Goal: Task Accomplishment & Management: Use online tool/utility

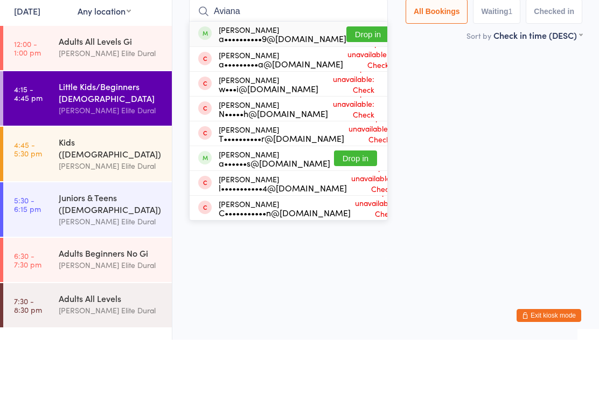
type input "Aviana"
click at [354, 99] on button "Drop in" at bounding box center [368, 107] width 43 height 16
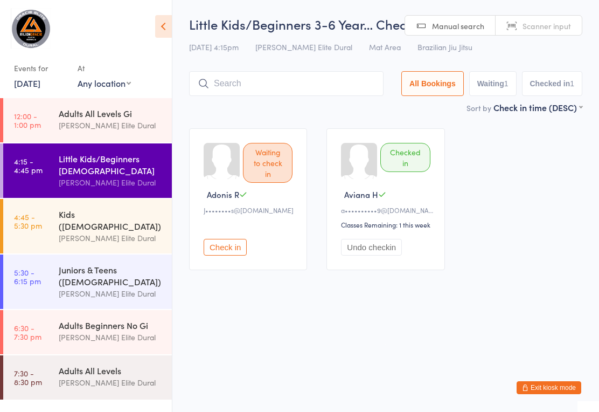
click at [251, 85] on input "search" at bounding box center [286, 83] width 195 height 25
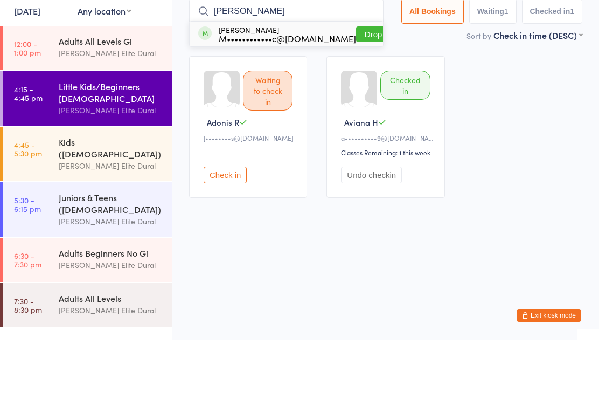
type input "Cruz"
click at [283, 106] on div "M••••••••••••c@gmail.com" at bounding box center [287, 110] width 137 height 9
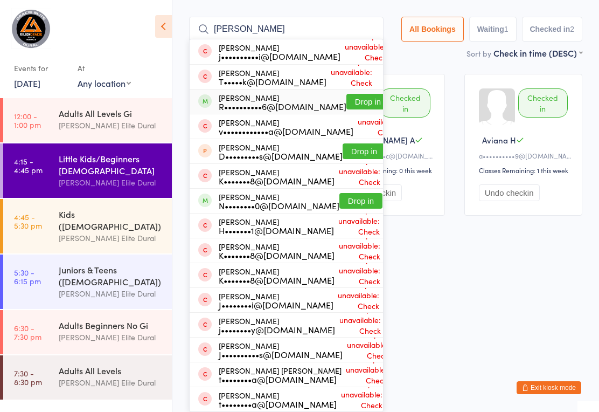
type input "jose"
click at [347, 109] on button "Drop in" at bounding box center [368, 102] width 43 height 16
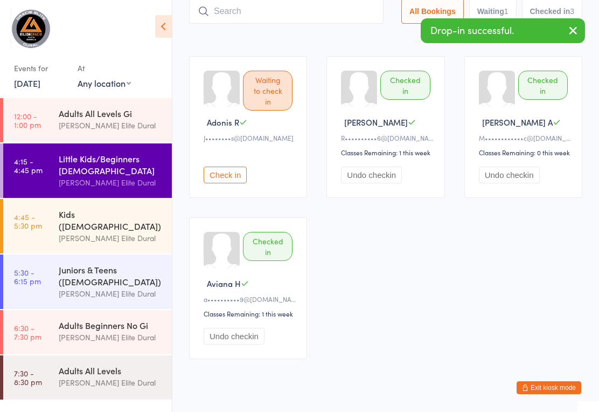
click at [313, 24] on input "search" at bounding box center [286, 11] width 195 height 25
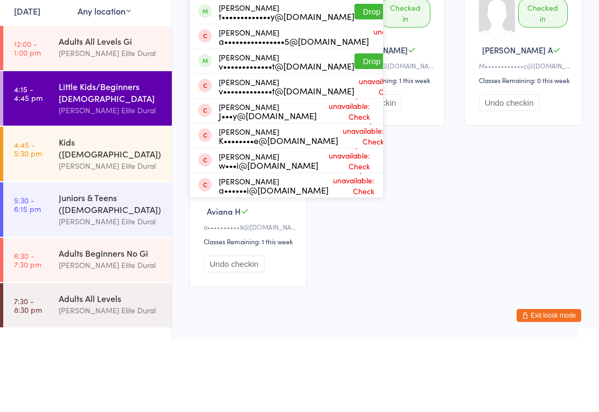
type input "Hugo"
click at [355, 84] on button "Drop in" at bounding box center [376, 84] width 43 height 16
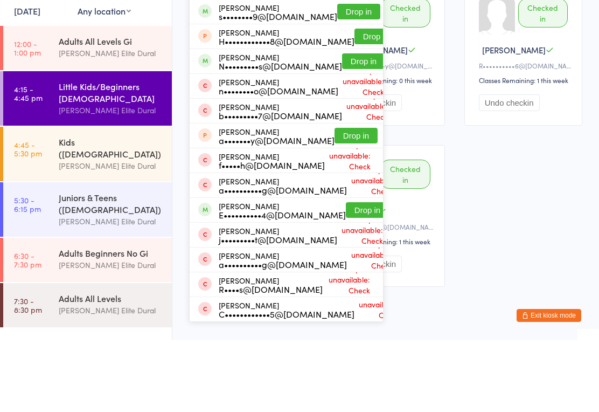
type input "jonathan"
click at [343, 34] on button "Drop in" at bounding box center [364, 34] width 43 height 16
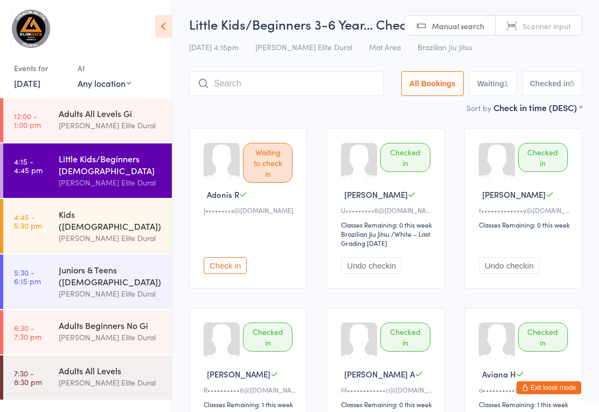
click at [307, 86] on input "search" at bounding box center [286, 83] width 195 height 25
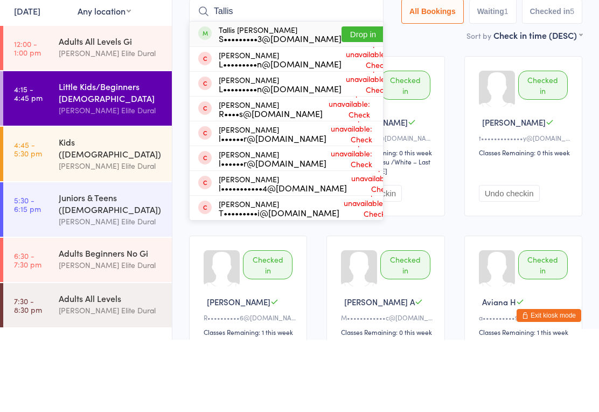
type input "Tallis"
click at [342, 99] on button "Drop in" at bounding box center [363, 107] width 43 height 16
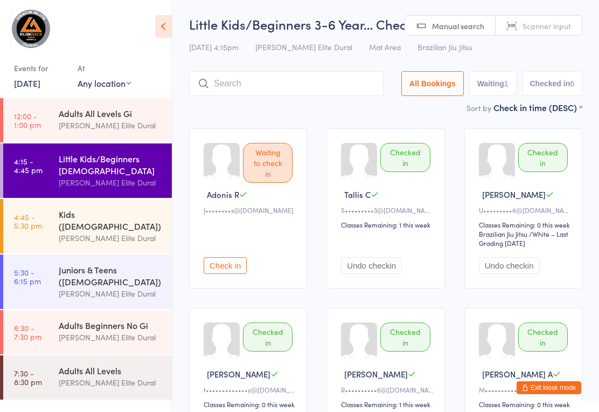
click at [312, 84] on input "search" at bounding box center [286, 83] width 195 height 25
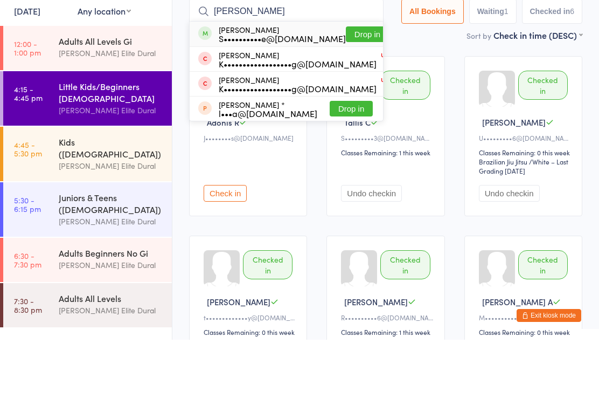
type input "Lamar"
click at [346, 99] on button "Drop in" at bounding box center [367, 107] width 43 height 16
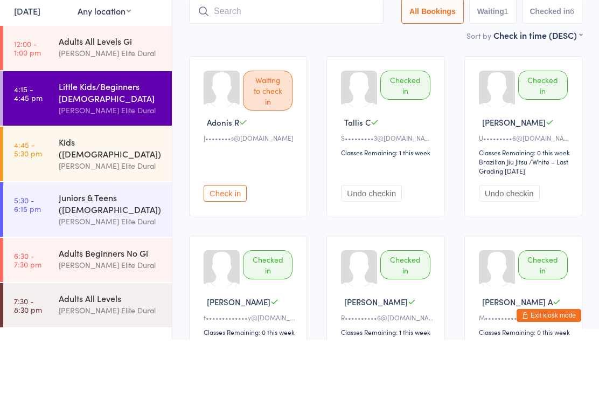
scroll to position [72, 0]
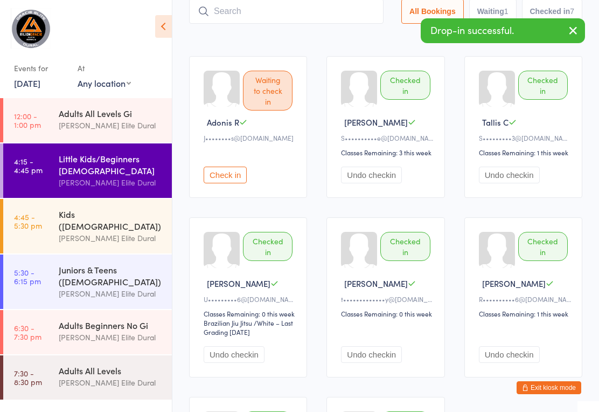
click at [322, 21] on input "search" at bounding box center [286, 11] width 195 height 25
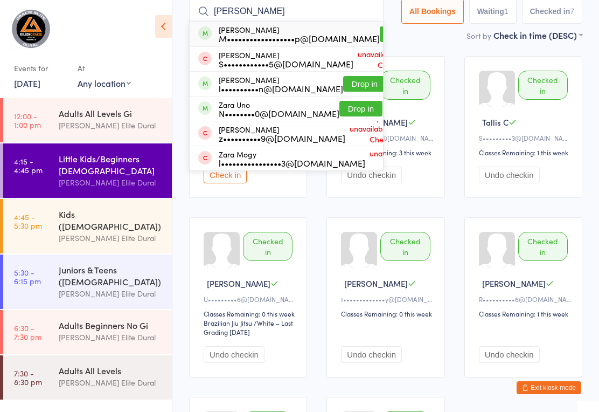
type input "Zayd"
click at [380, 29] on button "Drop in" at bounding box center [401, 34] width 43 height 16
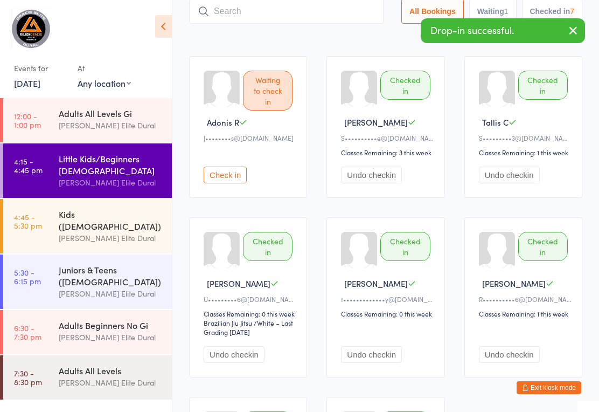
click at [310, 9] on input "search" at bounding box center [286, 11] width 195 height 25
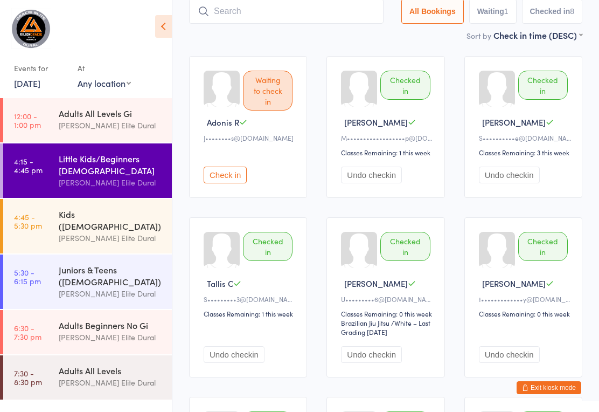
click at [462, 167] on div "Waiting to check in Adonis R J••••••••s@yahoo.com Check in Checked in Zayd I M•…" at bounding box center [385, 297] width 413 height 502
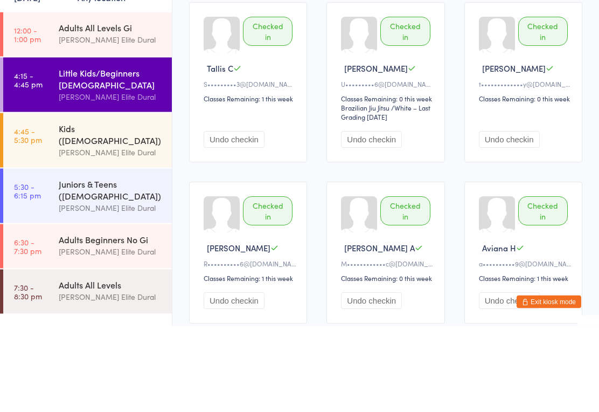
scroll to position [280, 0]
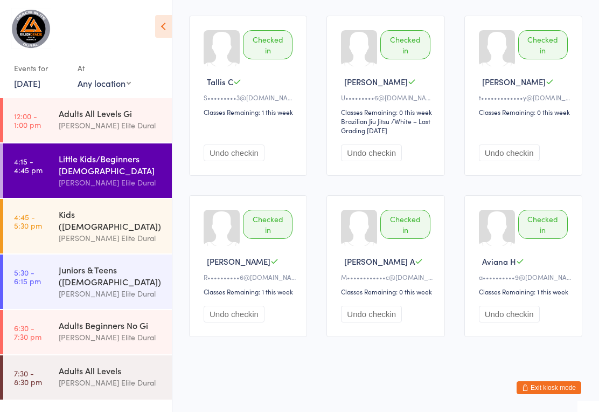
click at [67, 232] on div "[PERSON_NAME] Elite Dural" at bounding box center [111, 238] width 104 height 12
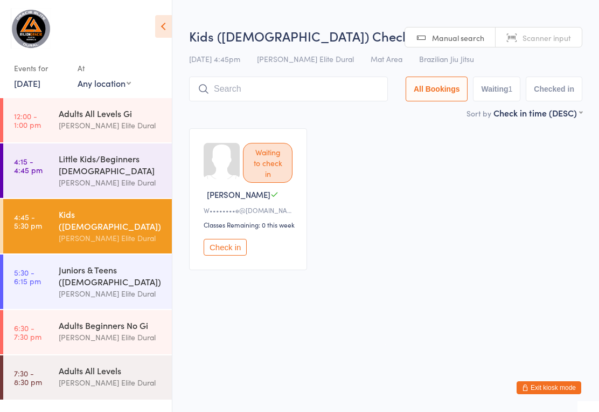
click at [321, 92] on input "search" at bounding box center [288, 89] width 199 height 25
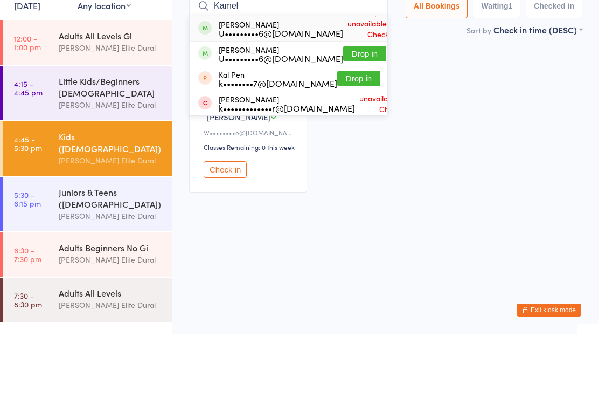
type input "Kamel"
click at [347, 123] on button "Drop in" at bounding box center [364, 131] width 43 height 16
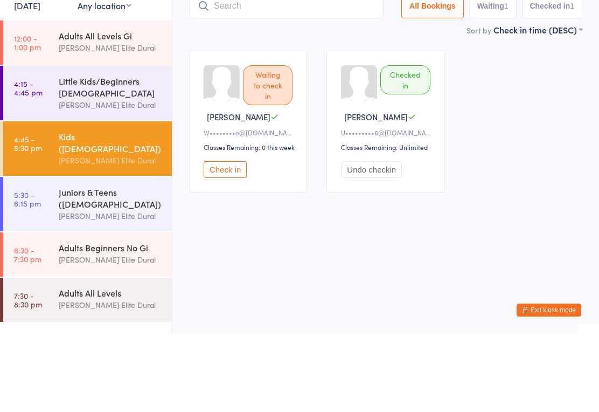
click at [512, 137] on div "Waiting to check in Rooney W W••••••••e@outlook.com Classes Remaining: 0 this w…" at bounding box center [385, 199] width 413 height 161
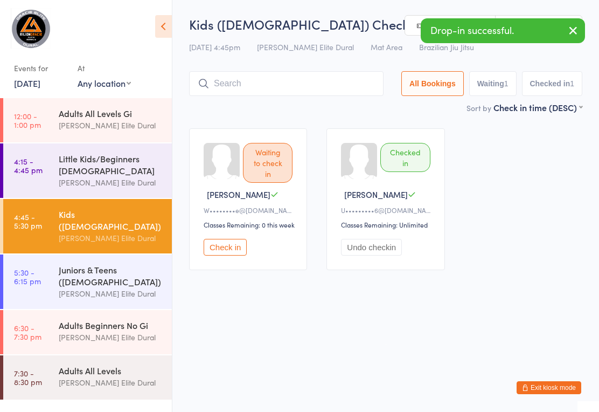
click at [552, 382] on button "Exit kiosk mode" at bounding box center [549, 387] width 65 height 13
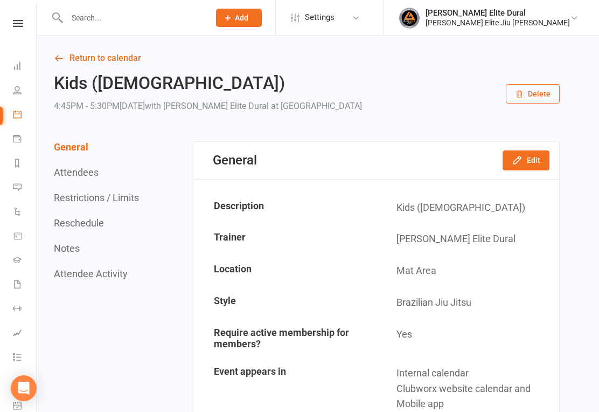
click at [19, 112] on icon at bounding box center [17, 114] width 9 height 9
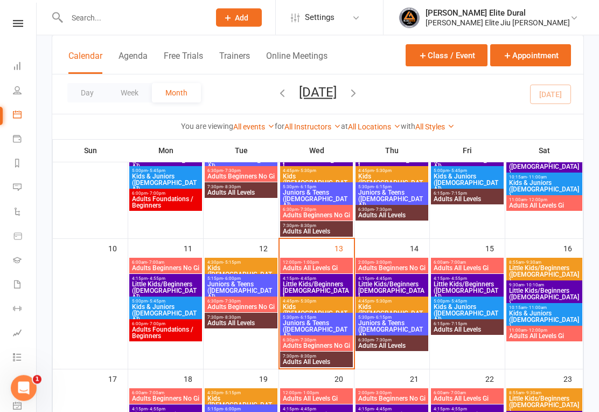
scroll to position [251, 0]
click at [331, 285] on span "Little Kids/Beginners [DEMOGRAPHIC_DATA]" at bounding box center [316, 290] width 68 height 19
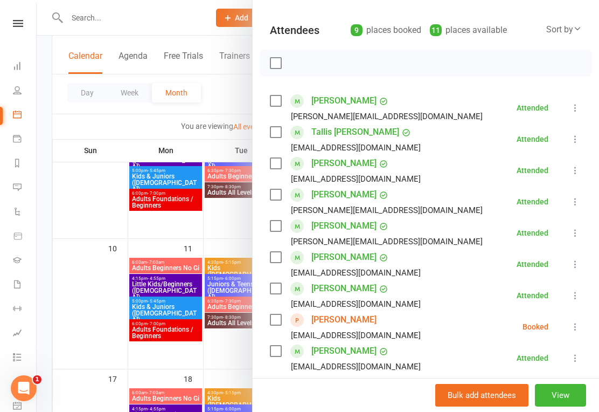
scroll to position [110, 0]
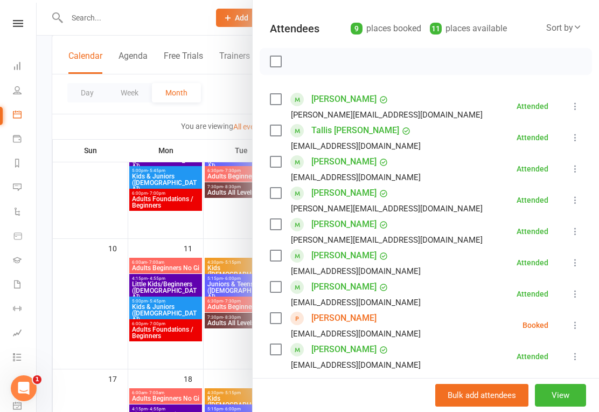
click at [578, 352] on button at bounding box center [575, 356] width 13 height 13
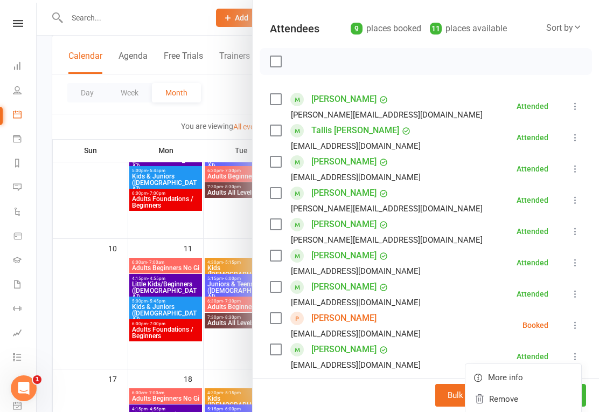
click at [530, 391] on link "Remove" at bounding box center [524, 399] width 116 height 22
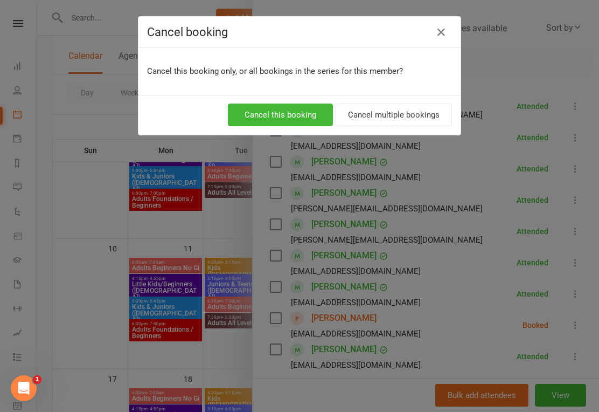
click at [306, 110] on button "Cancel this booking" at bounding box center [280, 114] width 105 height 23
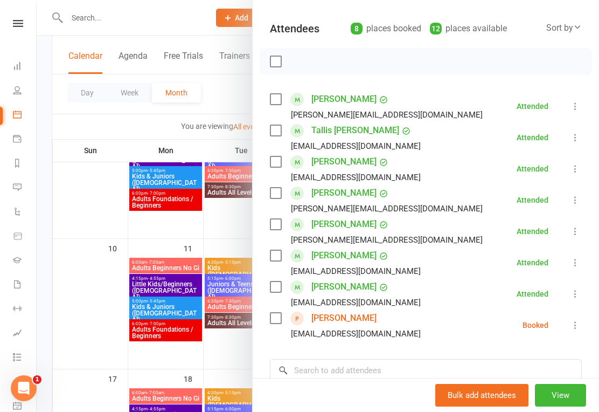
click at [25, 57] on link "Dashboard" at bounding box center [25, 67] width 24 height 24
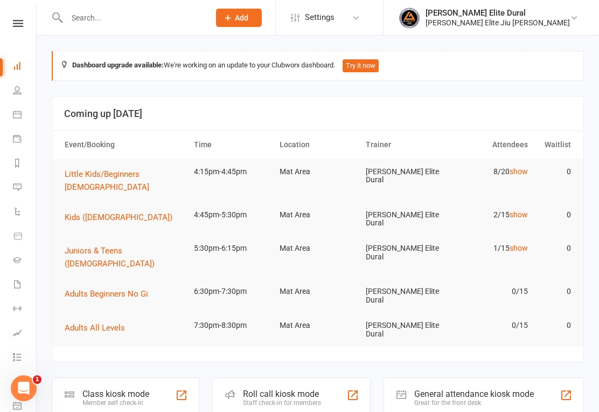
click at [144, 236] on td "Juniors & Teens ([DEMOGRAPHIC_DATA])" at bounding box center [124, 257] width 129 height 43
click at [142, 377] on div "Class kiosk mode Member self check-in" at bounding box center [126, 395] width 148 height 37
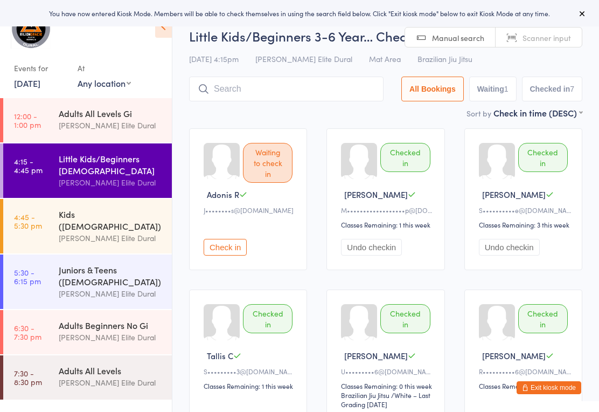
click at [235, 255] on button "Check in" at bounding box center [225, 247] width 43 height 17
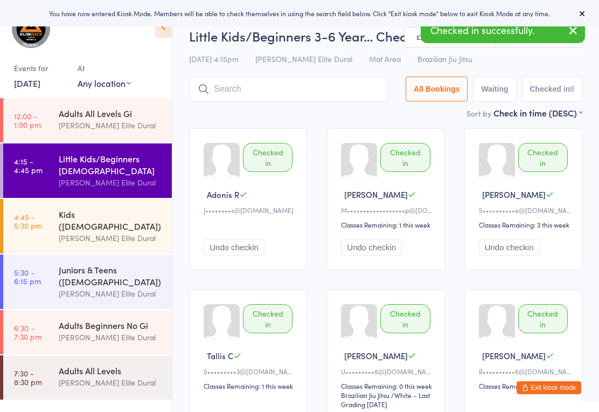
click at [552, 382] on button "Exit kiosk mode" at bounding box center [549, 387] width 65 height 13
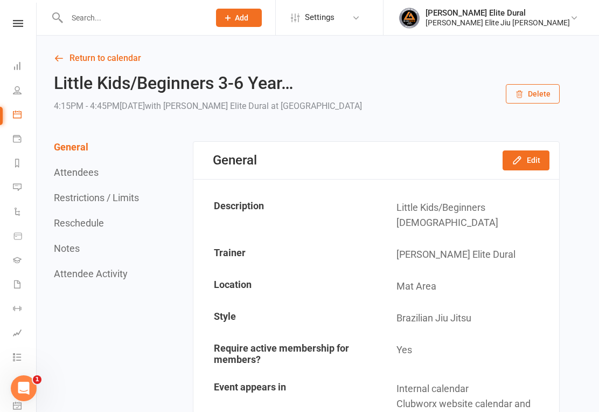
click at [28, 283] on link "Waivers 11" at bounding box center [25, 285] width 24 height 24
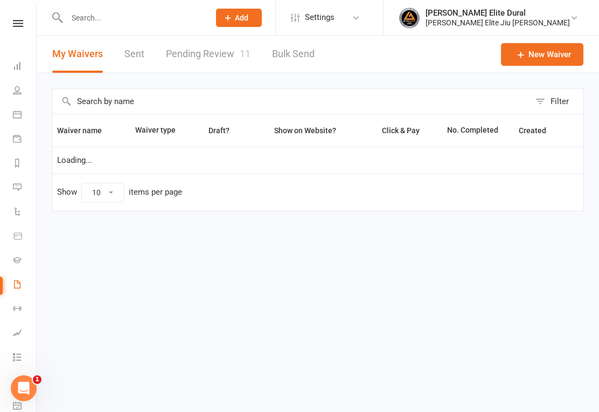
select select "100"
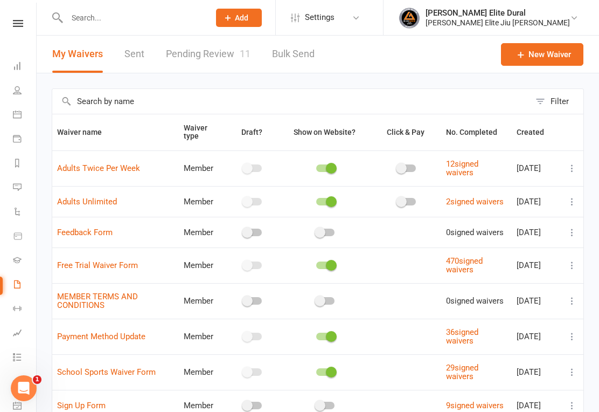
click at [225, 53] on link "Pending Review 11" at bounding box center [208, 54] width 85 height 37
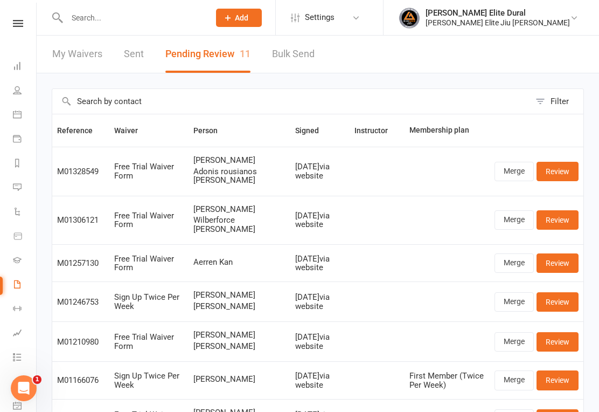
click at [572, 175] on link "Review" at bounding box center [558, 171] width 42 height 19
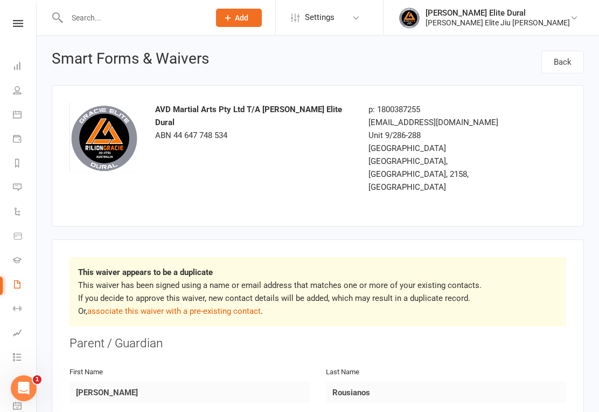
click at [245, 306] on link "associate this waiver with a pre-existing contact" at bounding box center [174, 311] width 174 height 10
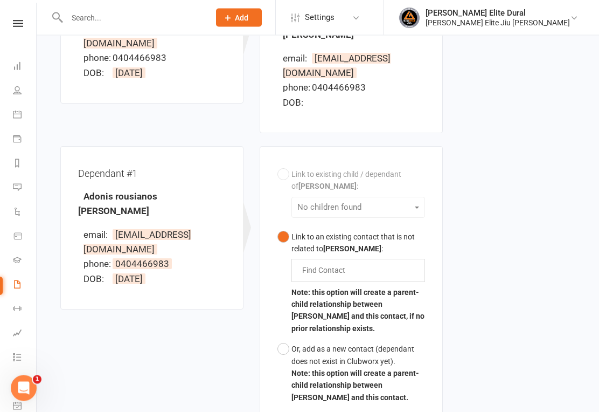
scroll to position [207, 0]
click at [288, 338] on button "Or, add as a new contact (dependant does not exist in Clubworx yet). Note: this…" at bounding box center [352, 372] width 148 height 69
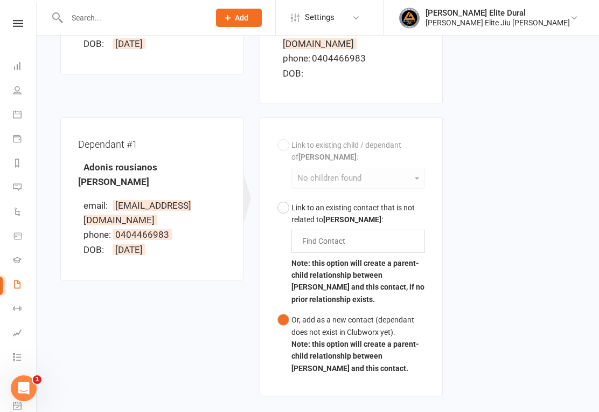
click at [351, 234] on input "text" at bounding box center [326, 240] width 51 height 13
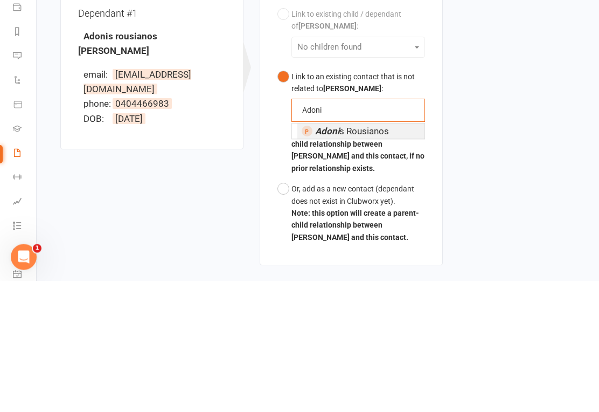
type input "Adoni"
click at [383, 257] on span "Adoni s Rousianos" at bounding box center [352, 262] width 74 height 11
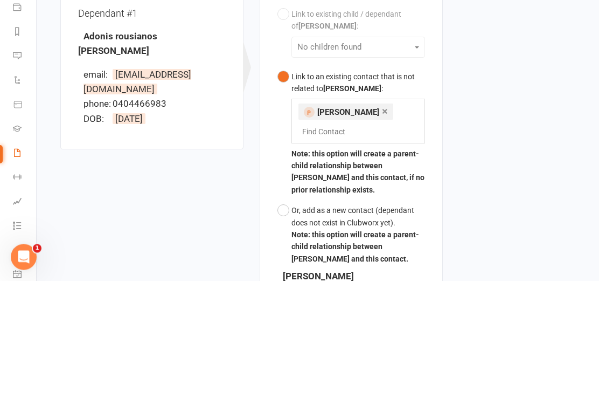
click at [455, 143] on div "Waiver Waiver Signed By James Rousianos email: jrousianos@yahoo.com phone: 0404…" at bounding box center [317, 238] width 531 height 658
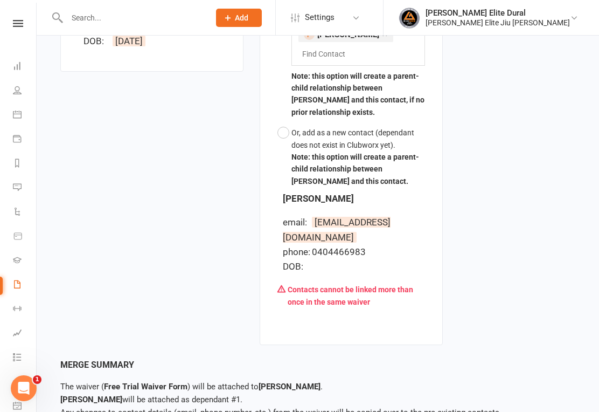
scroll to position [469, 0]
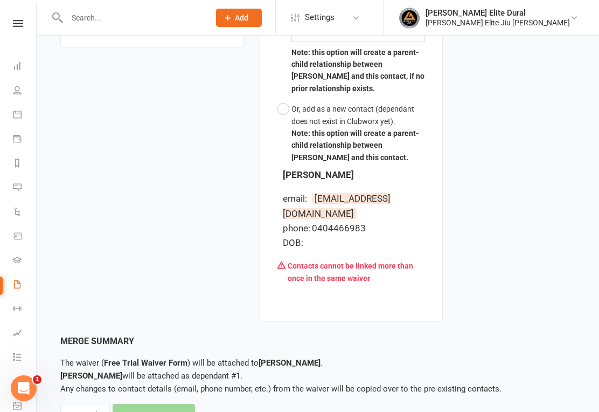
click at [169, 386] on div "Merge Summary The waiver ( Free Trial Waiver Form ) will be attached to Adonis …" at bounding box center [317, 380] width 515 height 92
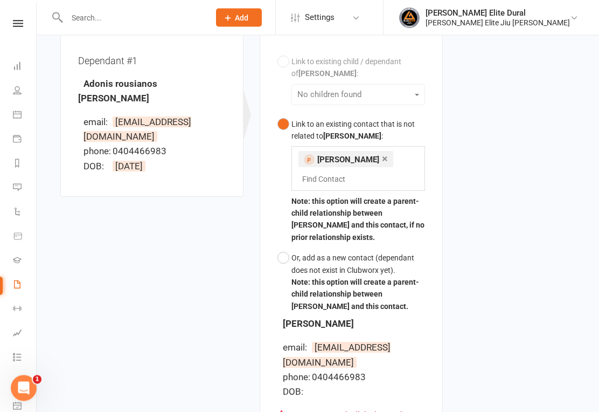
click at [289, 248] on button "Or, add as a new contact (dependant does not exist in Clubworx yet). Note: this…" at bounding box center [352, 282] width 148 height 69
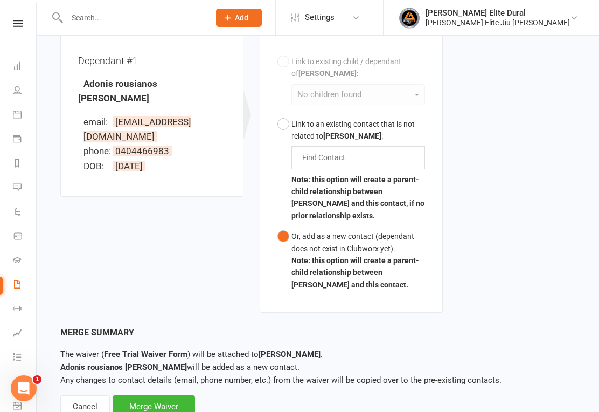
click at [183, 395] on div "Merge Waiver" at bounding box center [154, 406] width 82 height 23
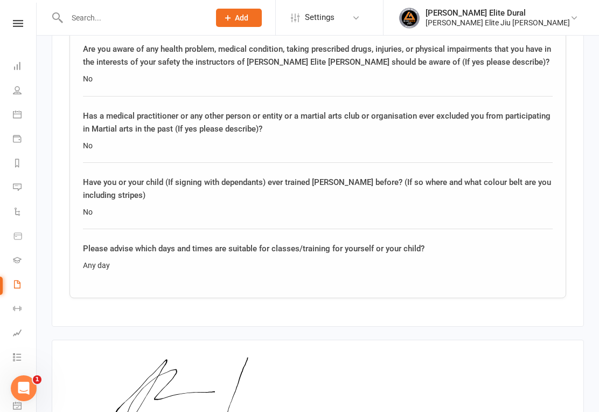
scroll to position [1812, 0]
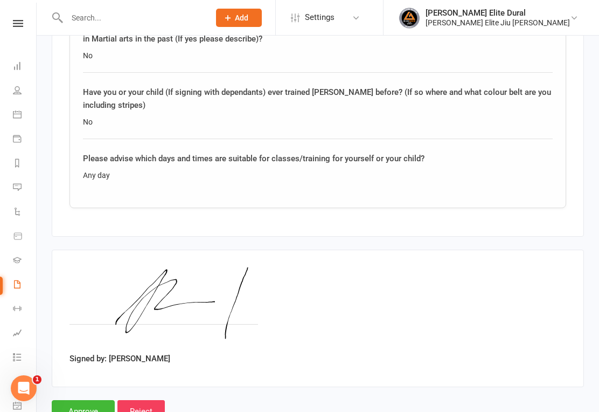
click at [89, 400] on input "Approve" at bounding box center [83, 411] width 63 height 23
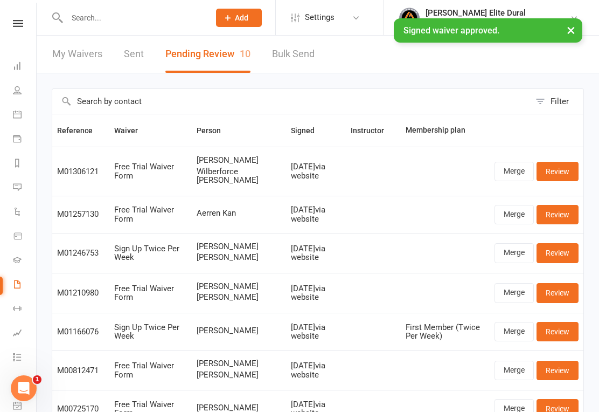
click at [16, 65] on icon at bounding box center [17, 65] width 9 height 9
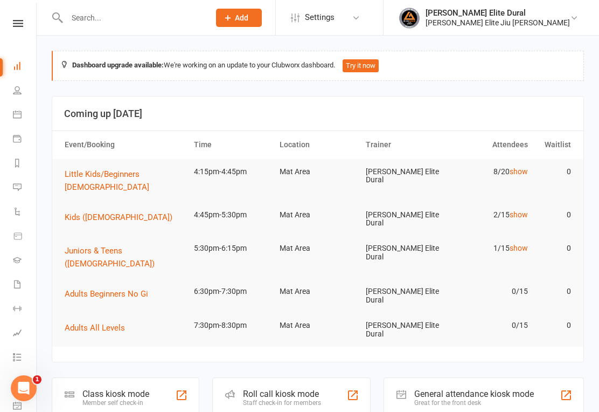
click at [134, 389] on div "Class kiosk mode" at bounding box center [115, 394] width 67 height 10
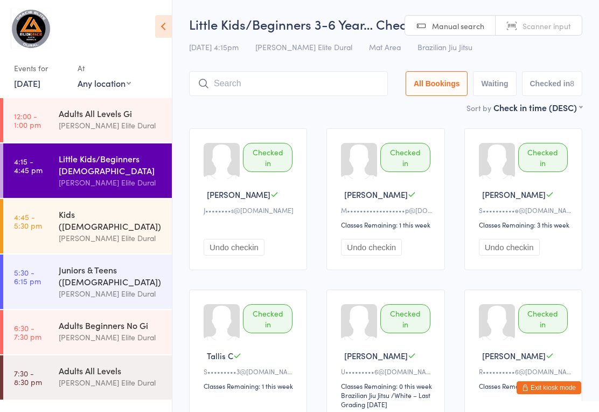
click at [124, 232] on div "[PERSON_NAME] Elite Dural" at bounding box center [111, 238] width 104 height 12
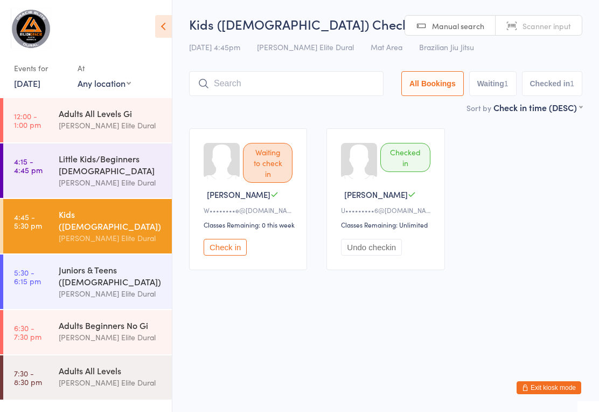
click at [231, 250] on button "Check in" at bounding box center [225, 247] width 43 height 17
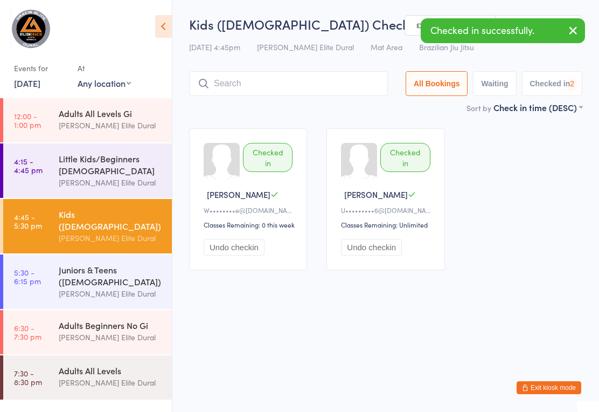
click at [232, 255] on button "Undo checkin" at bounding box center [234, 247] width 61 height 17
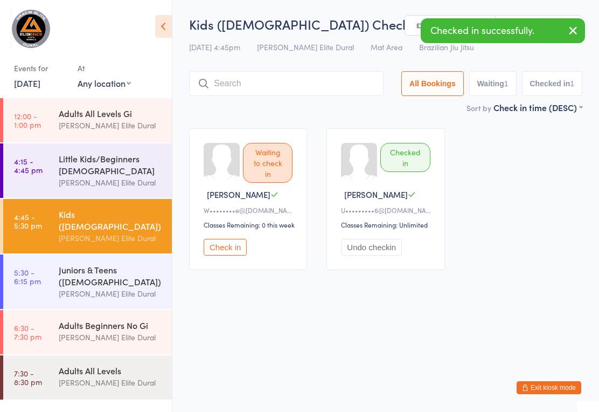
click at [270, 76] on input "search" at bounding box center [286, 83] width 195 height 25
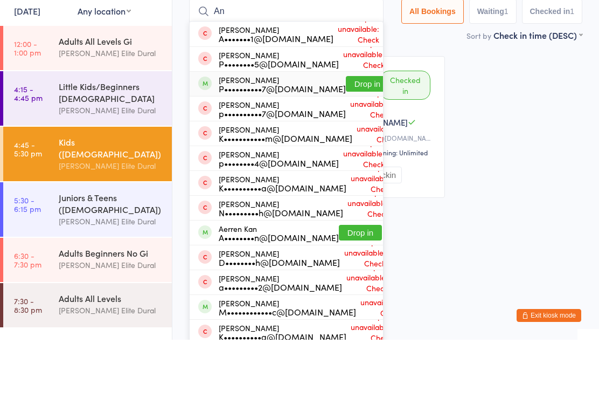
type input "An"
click at [234, 156] on div "P••••••••••7@gmail.com" at bounding box center [282, 160] width 127 height 9
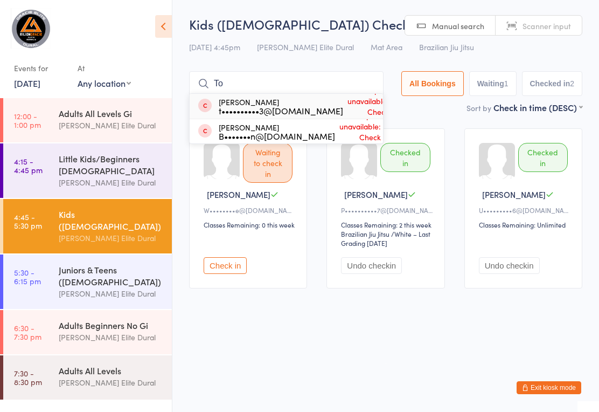
type input "T"
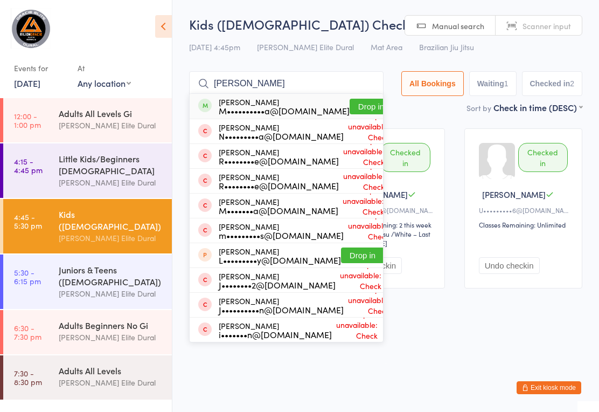
type input "Thomas"
click at [350, 114] on button "Drop in" at bounding box center [371, 107] width 43 height 16
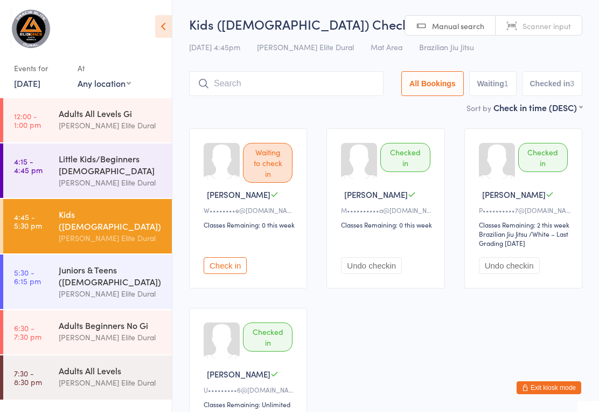
click at [274, 81] on input "search" at bounding box center [286, 83] width 195 height 25
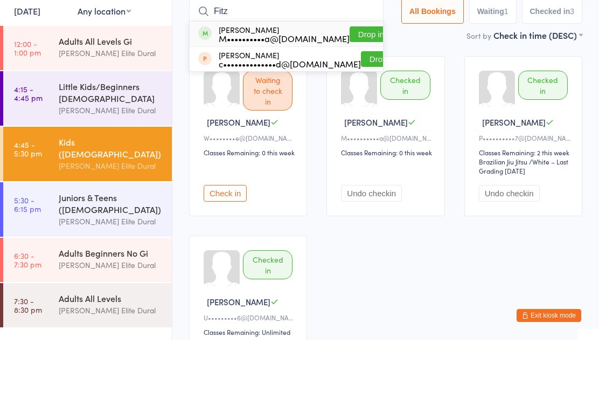
type input "Fitz"
click at [350, 99] on button "Drop in" at bounding box center [371, 107] width 43 height 16
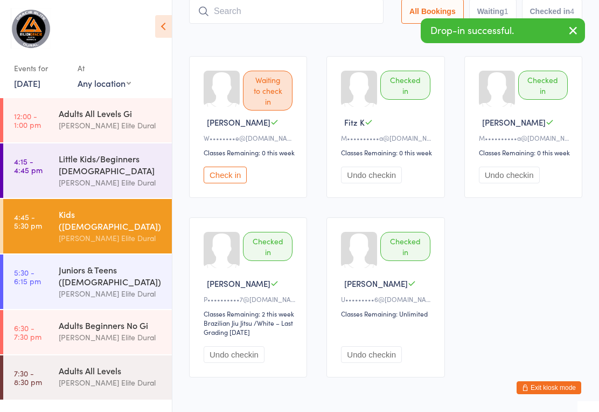
click at [272, 24] on input "search" at bounding box center [286, 11] width 195 height 25
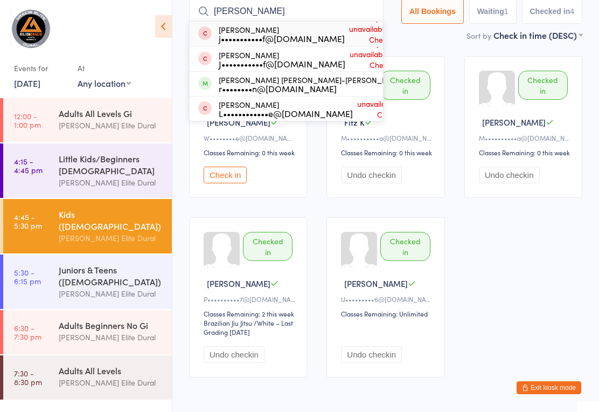
type input "Sullivan"
click at [406, 82] on button "Drop in" at bounding box center [427, 84] width 43 height 16
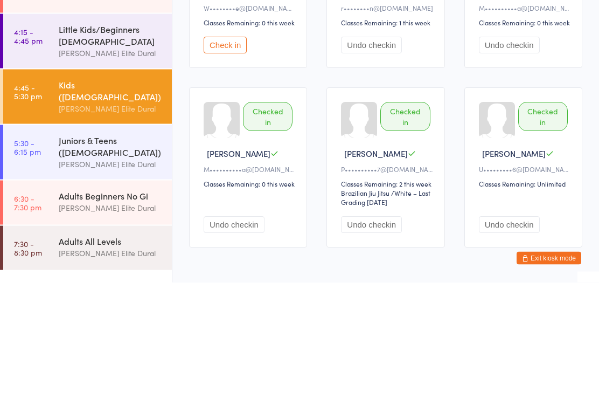
click at [108, 287] on div "[PERSON_NAME] Elite Dural" at bounding box center [111, 293] width 104 height 12
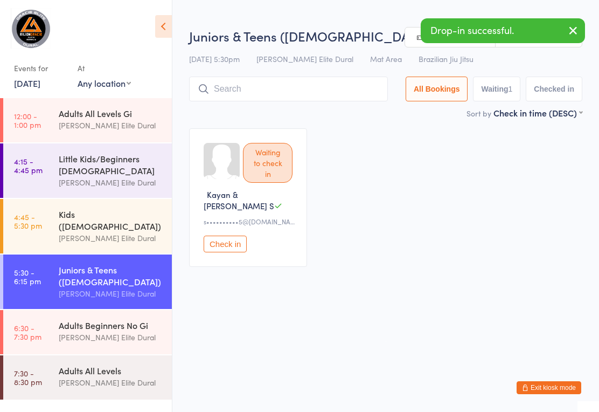
click at [280, 95] on input "search" at bounding box center [288, 89] width 199 height 25
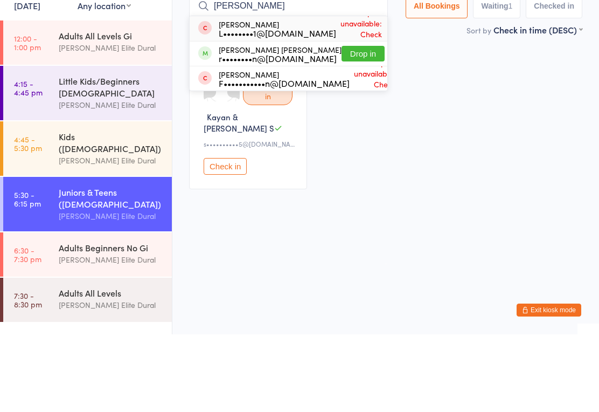
type input "Flynn"
click at [345, 123] on button "Drop in" at bounding box center [363, 131] width 43 height 16
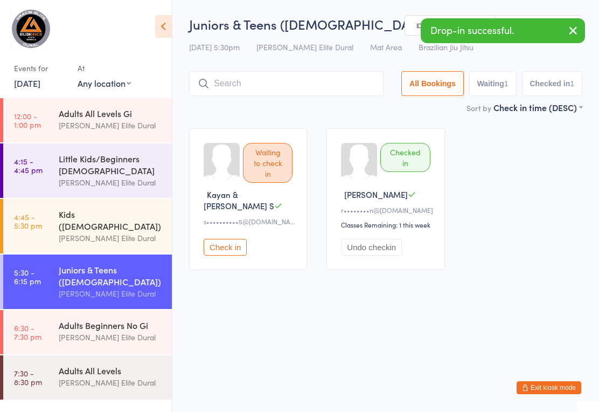
click at [45, 228] on link "4:45 - 5:30 pm Kids (7-9 Years Old) Gracie Elite Dural" at bounding box center [87, 226] width 169 height 54
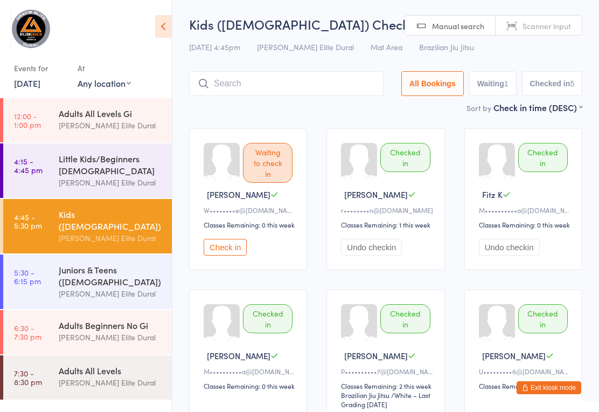
click at [85, 232] on div "[PERSON_NAME] Elite Dural" at bounding box center [111, 238] width 104 height 12
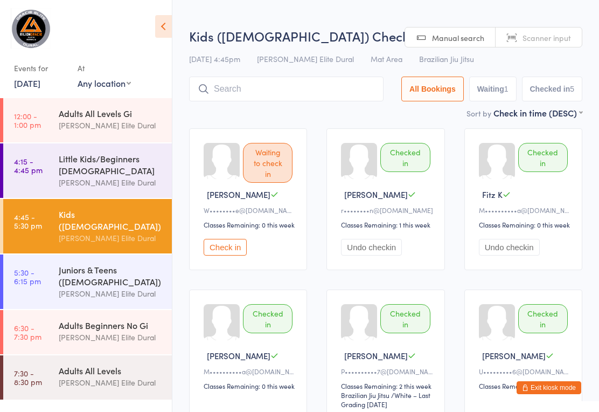
click at [268, 88] on input "search" at bounding box center [286, 89] width 195 height 25
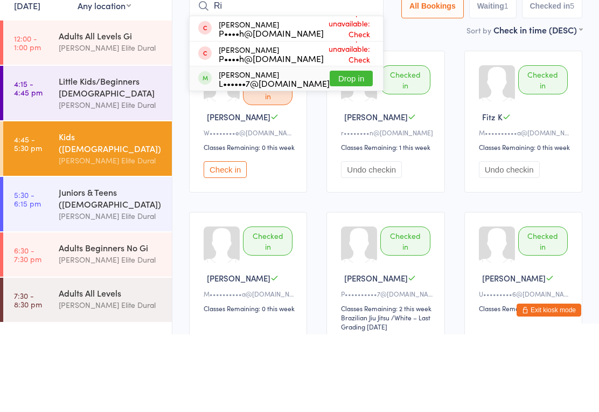
type input "Ri"
click at [262, 156] on div "L••••••7@uni.Sydney.edu.au" at bounding box center [274, 160] width 111 height 9
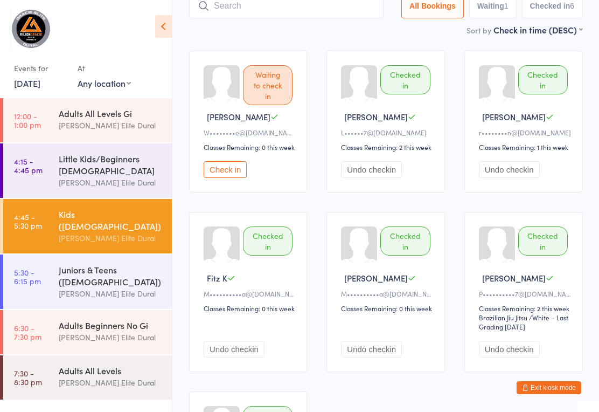
click at [303, 6] on input "search" at bounding box center [286, 6] width 195 height 25
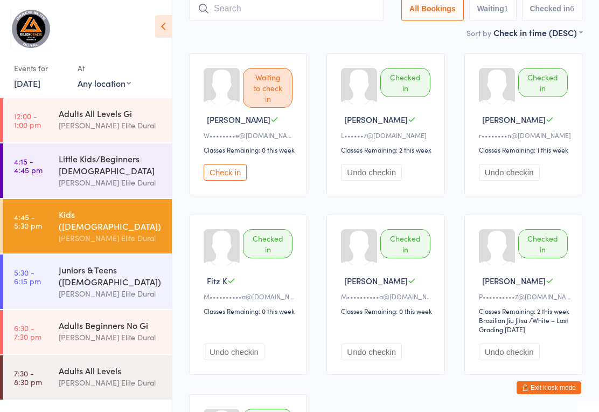
scroll to position [72, 0]
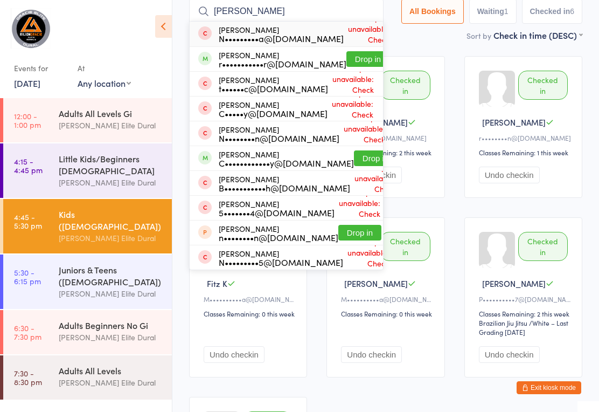
type input "Nichol"
click at [353, 62] on button "Drop in" at bounding box center [368, 59] width 43 height 16
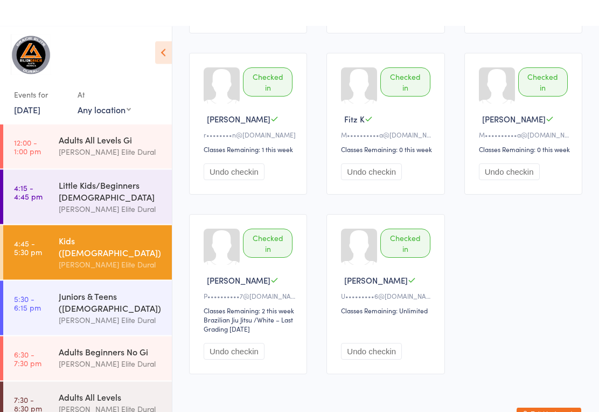
scroll to position [0, 0]
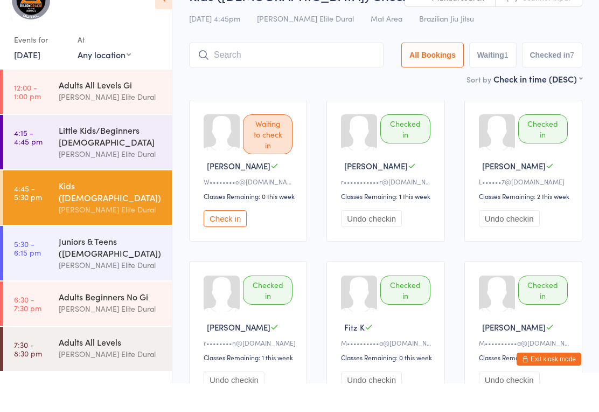
click at [245, 71] on input "search" at bounding box center [286, 83] width 195 height 25
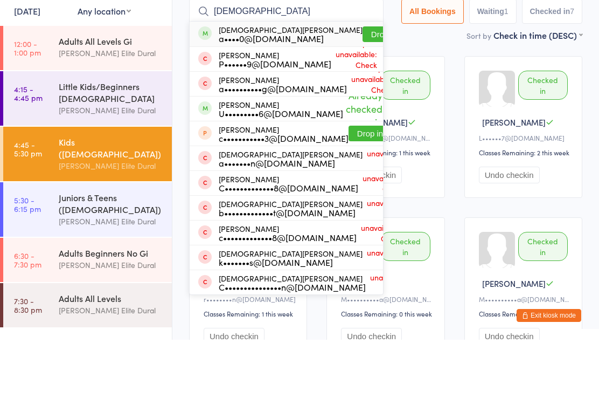
type input "Christ"
click at [363, 99] on button "Drop in" at bounding box center [384, 107] width 43 height 16
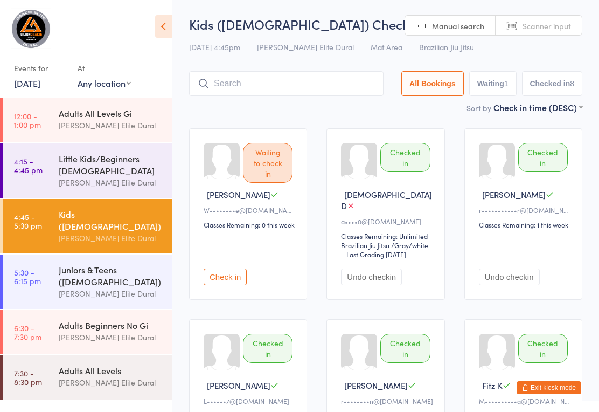
click at [100, 269] on div "Juniors & Teens ([DEMOGRAPHIC_DATA])" at bounding box center [111, 276] width 104 height 24
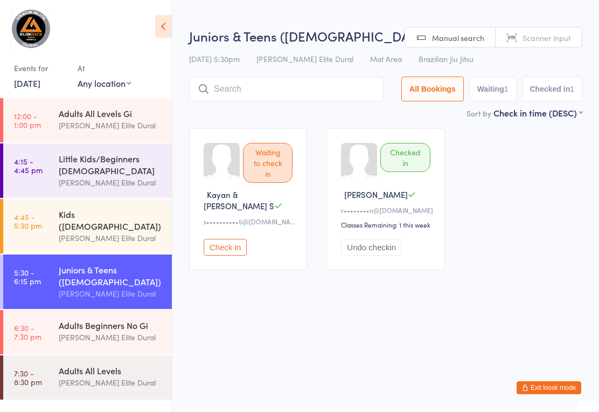
click at [318, 92] on input "search" at bounding box center [286, 89] width 195 height 25
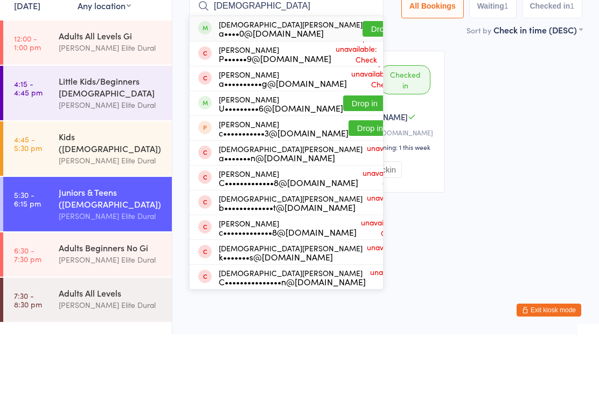
type input "[DEMOGRAPHIC_DATA]"
click at [348, 173] on button "Drop in" at bounding box center [364, 181] width 43 height 16
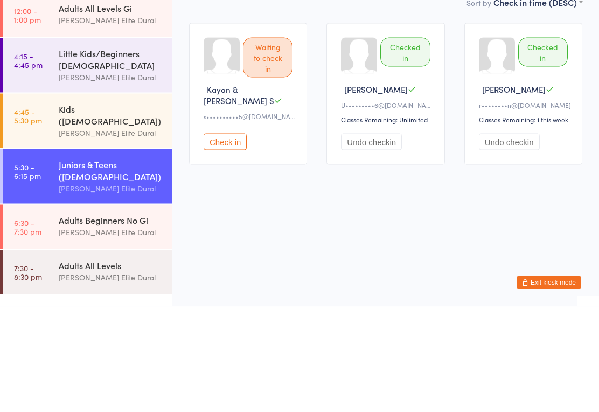
click at [68, 208] on div "Kids ([DEMOGRAPHIC_DATA])" at bounding box center [111, 220] width 104 height 24
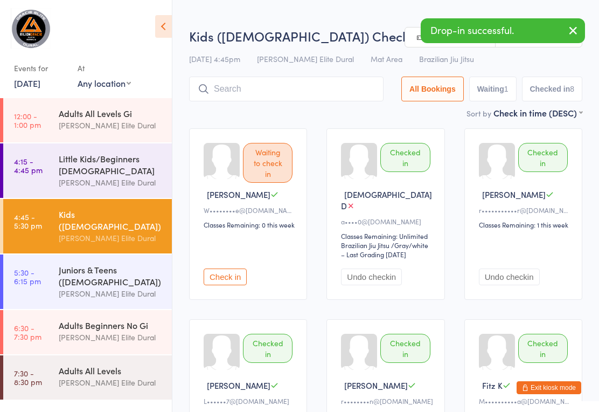
click at [77, 181] on div "[PERSON_NAME] Elite Dural" at bounding box center [111, 182] width 104 height 12
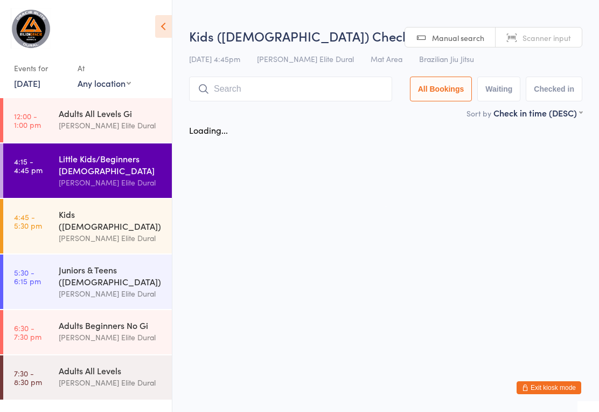
click at [69, 218] on div "Kids ([DEMOGRAPHIC_DATA])" at bounding box center [111, 220] width 104 height 24
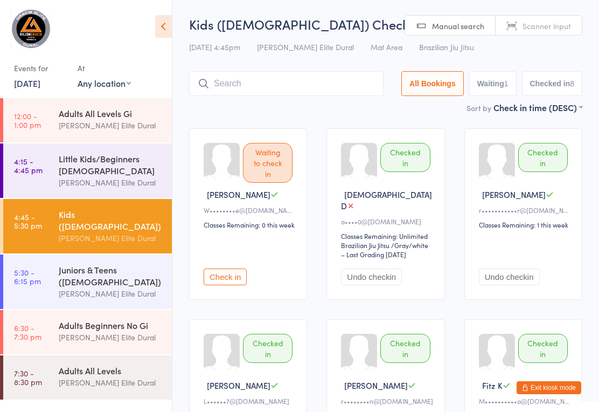
click at [237, 86] on input "search" at bounding box center [286, 83] width 195 height 25
type input "K"
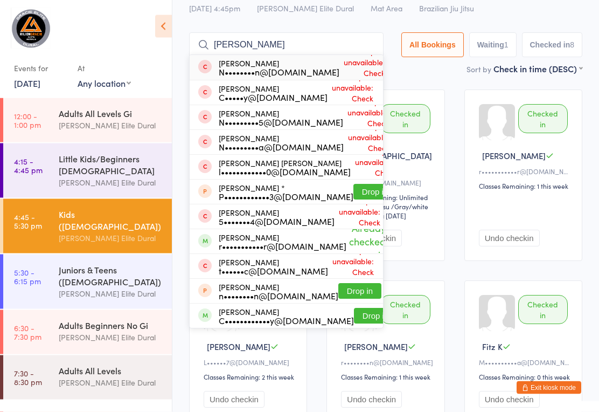
scroll to position [39, 0]
click at [458, 271] on div "Waiting to check in Rooney W W••••••••e@outlook.com Classes Remaining: 0 this w…" at bounding box center [385, 345] width 413 height 531
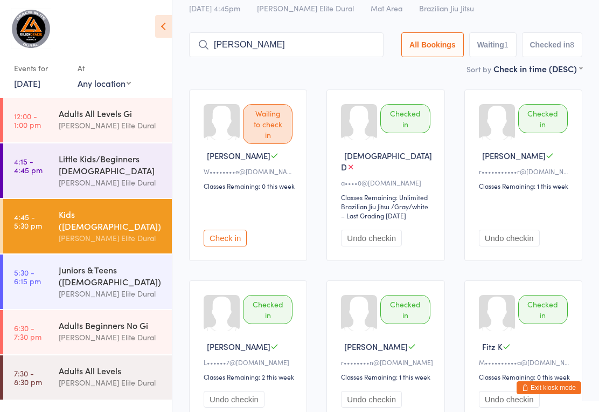
click at [307, 45] on input "Nick" at bounding box center [286, 44] width 195 height 25
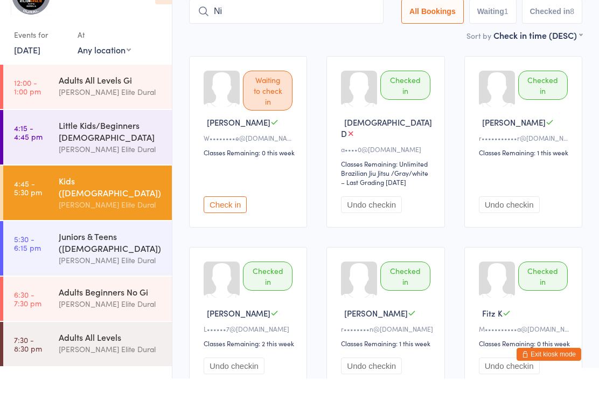
type input "N"
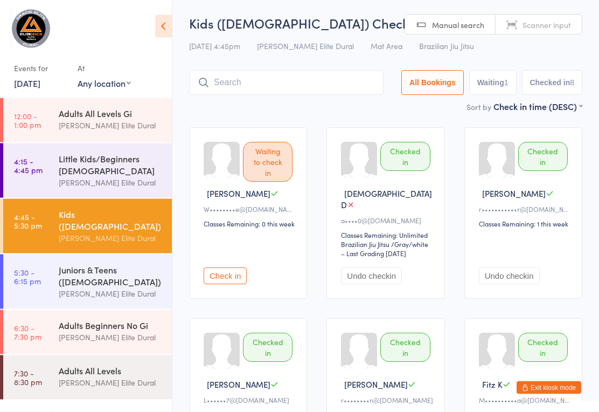
scroll to position [0, 0]
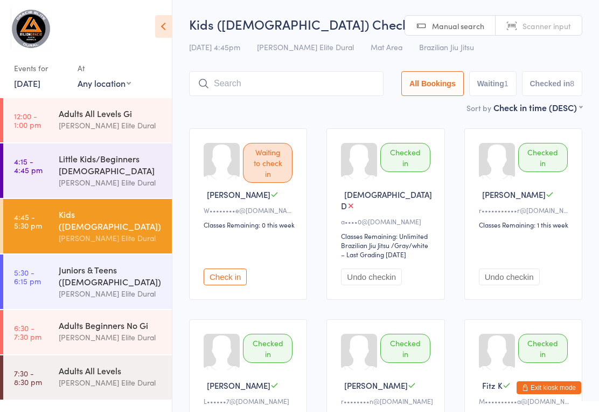
click at [317, 81] on input "search" at bounding box center [286, 83] width 195 height 25
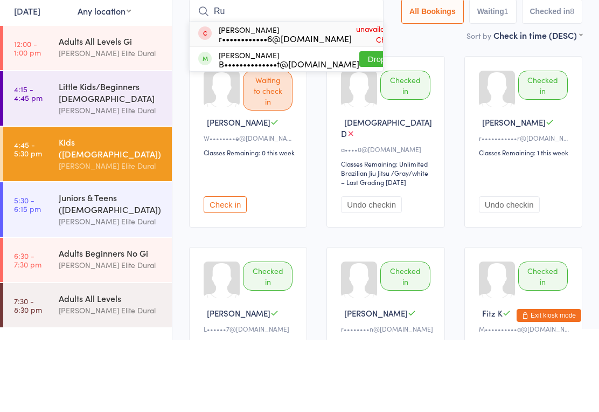
type input "Ru"
click at [359, 123] on button "Drop in" at bounding box center [380, 131] width 43 height 16
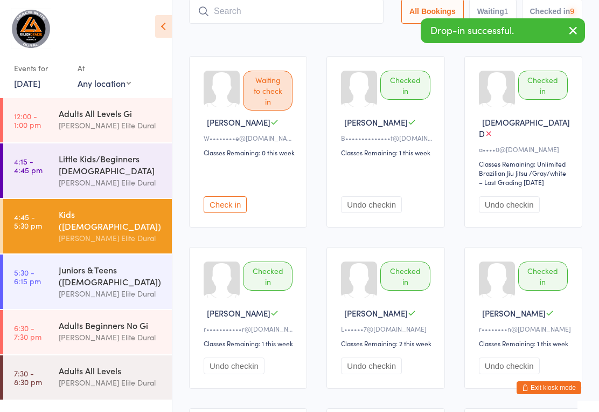
click at [291, 10] on input "search" at bounding box center [286, 11] width 195 height 25
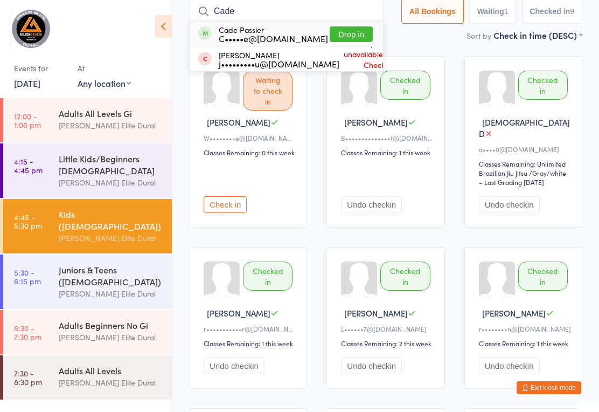
type input "Cade"
click at [346, 33] on button "Drop in" at bounding box center [351, 34] width 43 height 16
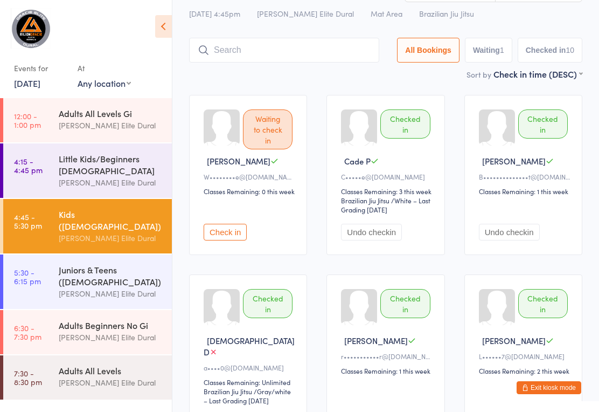
scroll to position [0, 0]
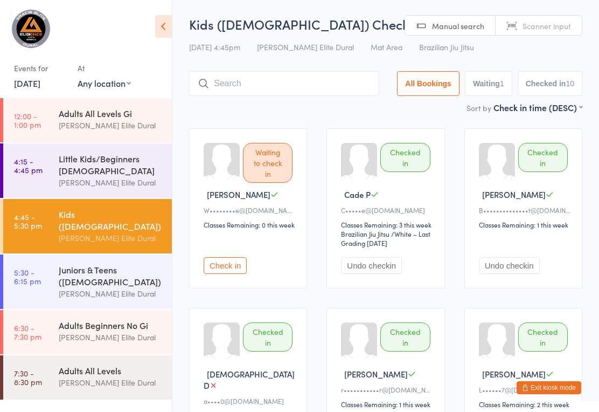
click at [54, 263] on link "5:30 - 6:15 pm Juniors & Teens (10-14 years old) Gracie Elite Dural" at bounding box center [87, 281] width 169 height 54
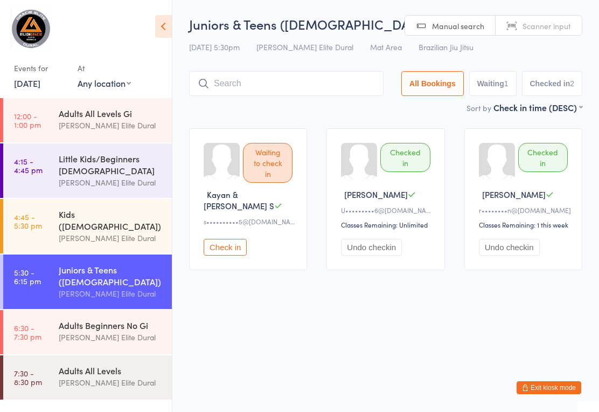
click at [54, 221] on link "4:45 - 5:30 pm Kids (7-9 Years Old) Gracie Elite Dural" at bounding box center [87, 226] width 169 height 54
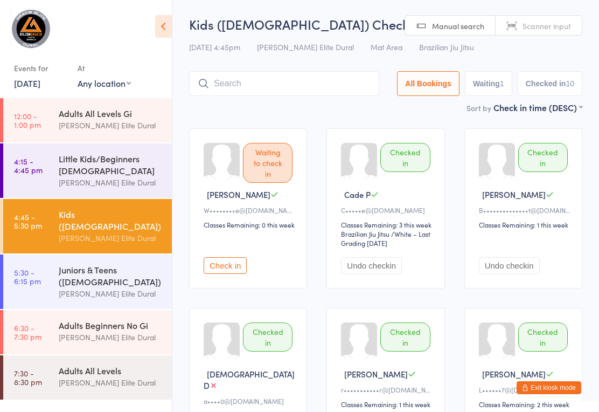
click at [28, 189] on link "4:15 - 4:45 pm Little Kids/Beginners 3-6 Years Old Gracie Elite Dural" at bounding box center [87, 170] width 169 height 54
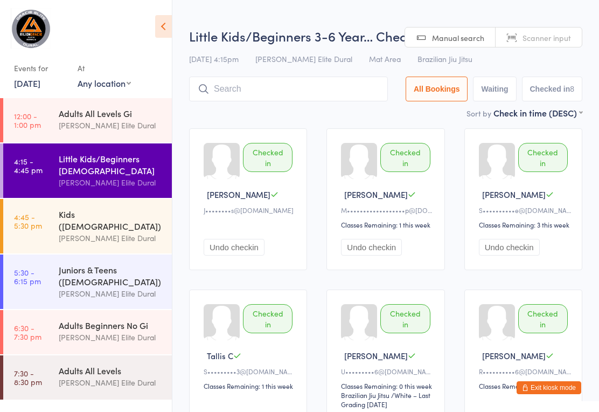
click at [26, 119] on time "12:00 - 1:00 pm" at bounding box center [27, 120] width 27 height 17
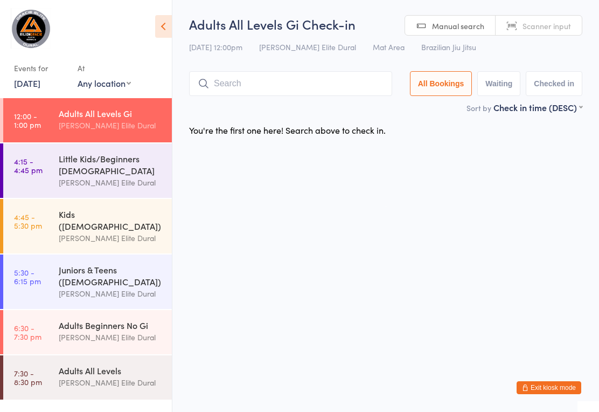
click at [34, 276] on time "5:30 - 6:15 pm" at bounding box center [27, 276] width 27 height 17
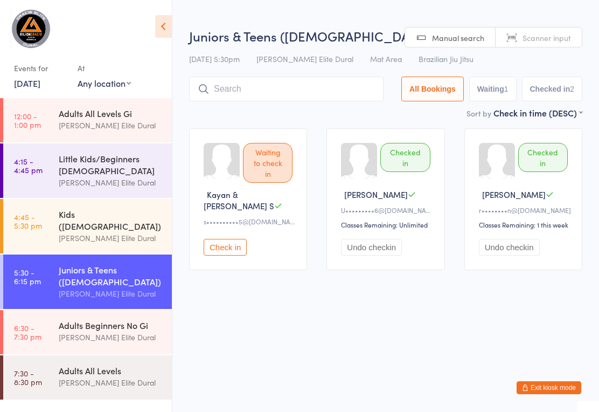
click at [67, 222] on div "Kids ([DEMOGRAPHIC_DATA])" at bounding box center [111, 220] width 104 height 24
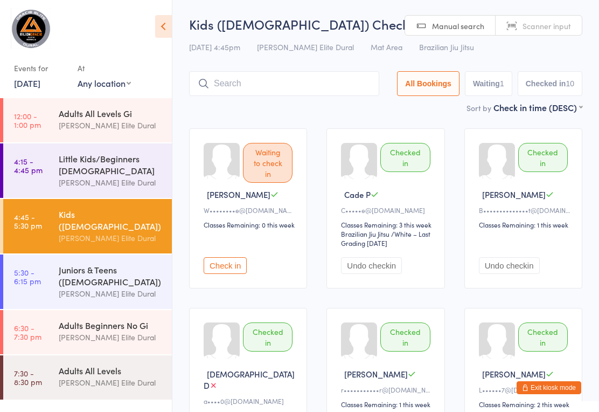
click at [550, 388] on button "Exit kiosk mode" at bounding box center [549, 387] width 65 height 13
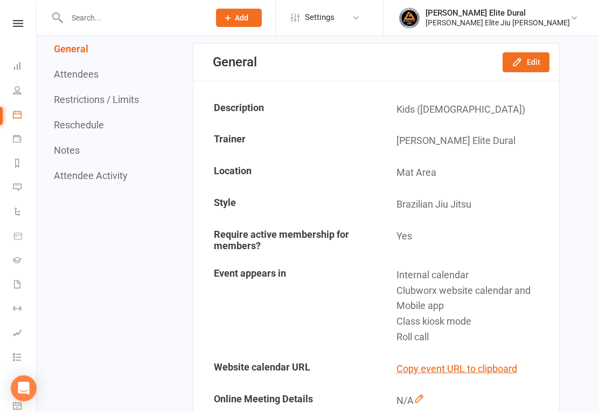
scroll to position [102, 0]
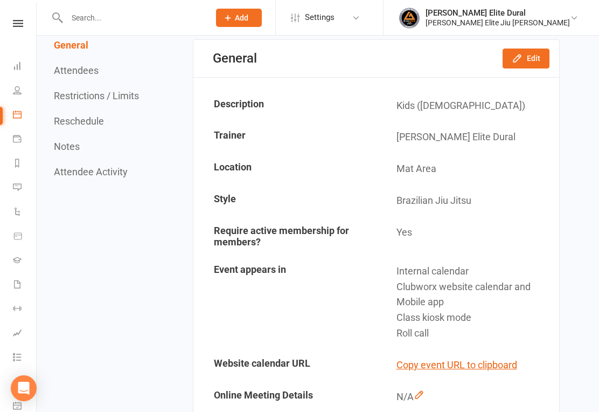
click at [155, 11] on input "text" at bounding box center [133, 17] width 138 height 15
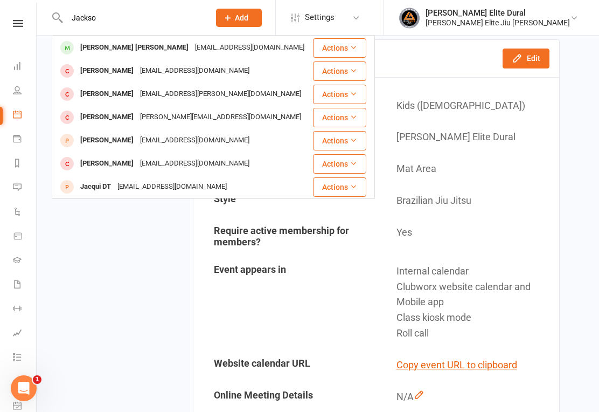
type input "Jackso"
click at [199, 42] on div "jack-53@hotmail.com" at bounding box center [250, 48] width 116 height 16
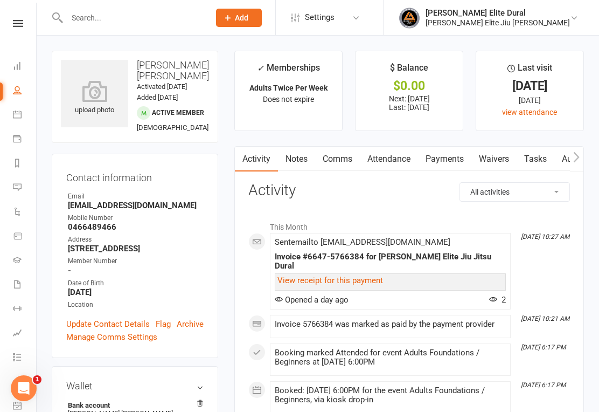
click at [459, 153] on link "Payments" at bounding box center [444, 159] width 53 height 25
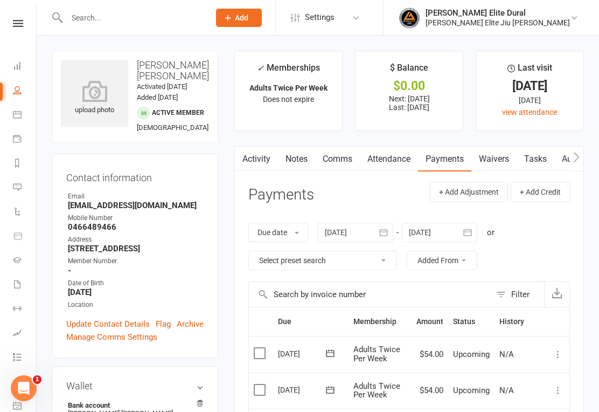
click at [180, 19] on input "text" at bounding box center [133, 17] width 138 height 15
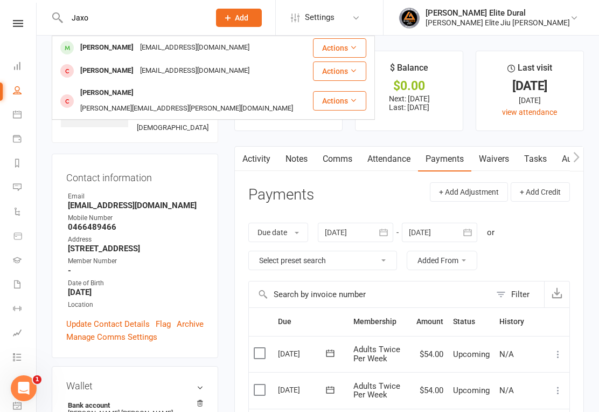
type input "Jaxo"
click at [91, 46] on div "Jaxon Buchanan" at bounding box center [107, 48] width 60 height 16
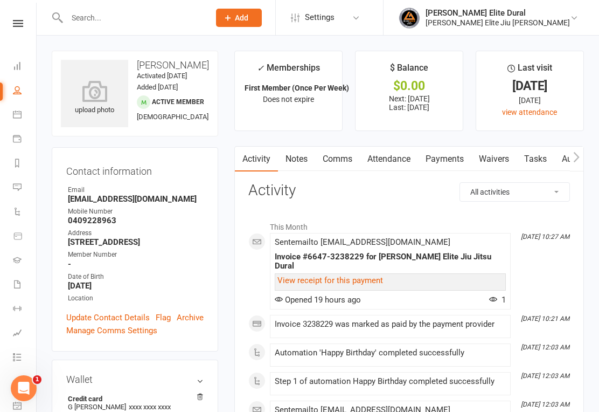
click at [462, 160] on link "Payments" at bounding box center [444, 159] width 53 height 25
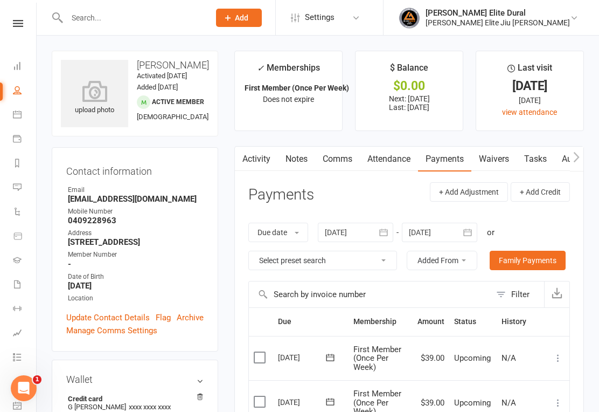
click at [79, 12] on input "text" at bounding box center [133, 17] width 138 height 15
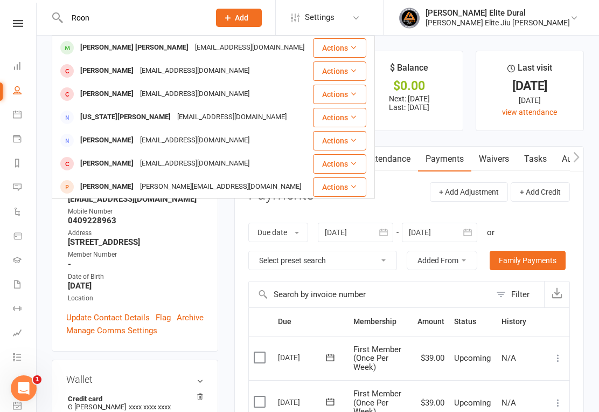
type input "Roon"
click at [120, 50] on div "Rooney Williams" at bounding box center [134, 48] width 115 height 16
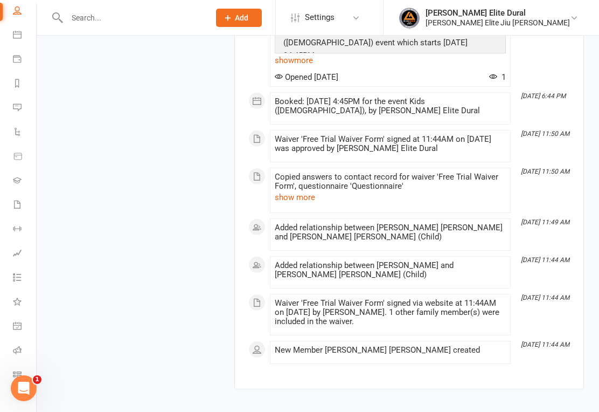
scroll to position [79, 0]
click at [25, 385] on icon "Open Intercom Messenger" at bounding box center [24, 388] width 18 height 18
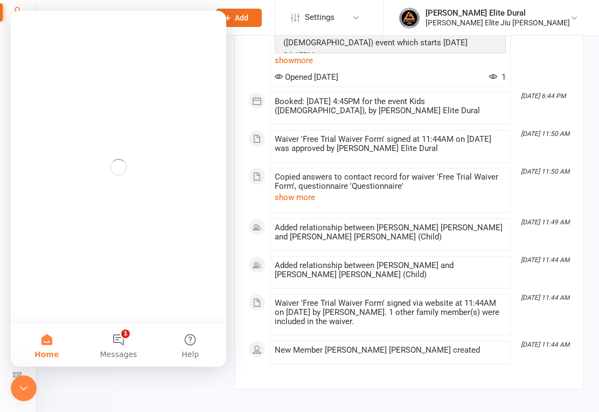
scroll to position [0, 0]
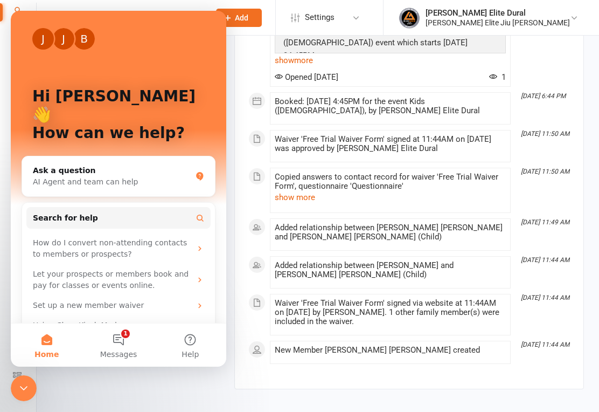
click at [23, 393] on icon "Close Intercom Messenger" at bounding box center [23, 388] width 13 height 13
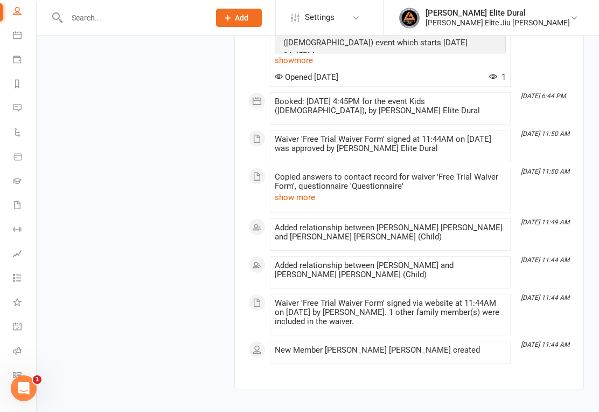
click at [16, 377] on icon at bounding box center [17, 374] width 9 height 9
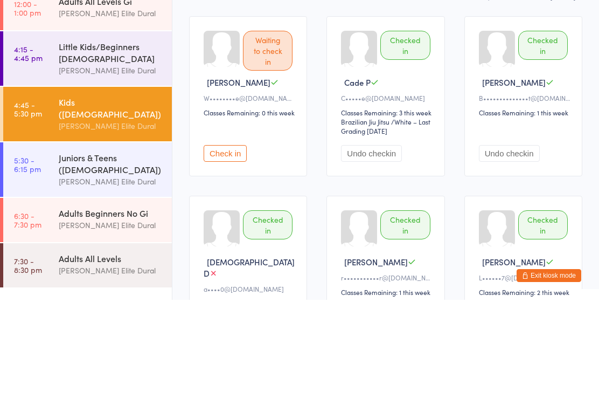
click at [62, 264] on div "Juniors & Teens ([DEMOGRAPHIC_DATA])" at bounding box center [111, 276] width 104 height 24
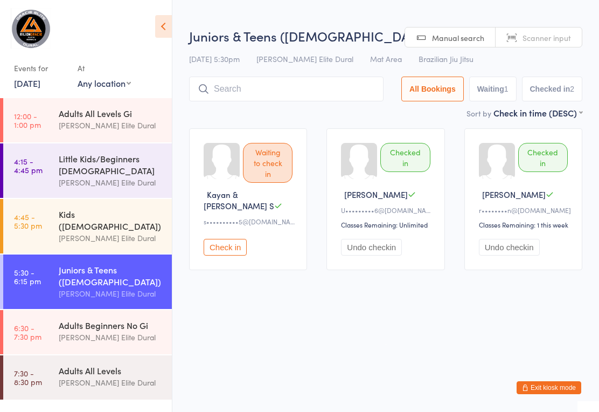
click at [68, 232] on div "[PERSON_NAME] Elite Dural" at bounding box center [111, 238] width 104 height 12
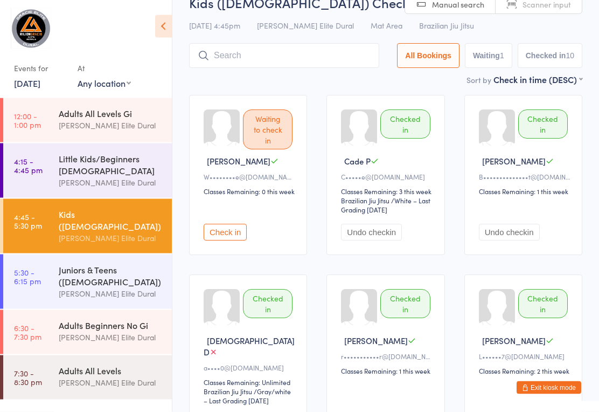
scroll to position [33, 0]
click at [93, 276] on div "Juniors & Teens (10-14 years old)" at bounding box center [111, 276] width 104 height 24
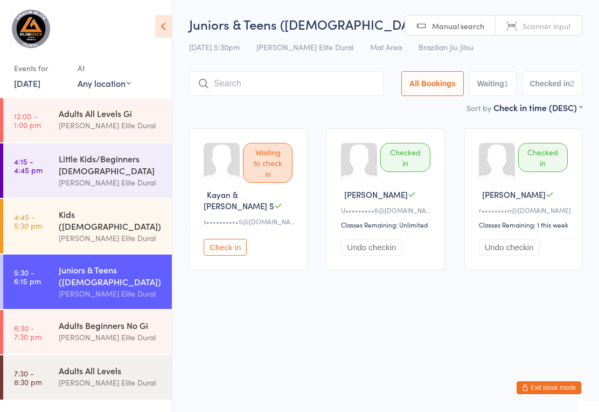
click at [239, 84] on input "search" at bounding box center [286, 83] width 195 height 25
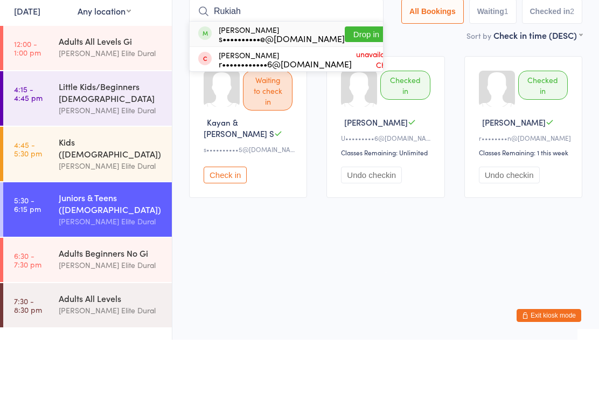
type input "Rukiah"
click at [347, 99] on button "Drop in" at bounding box center [366, 107] width 43 height 16
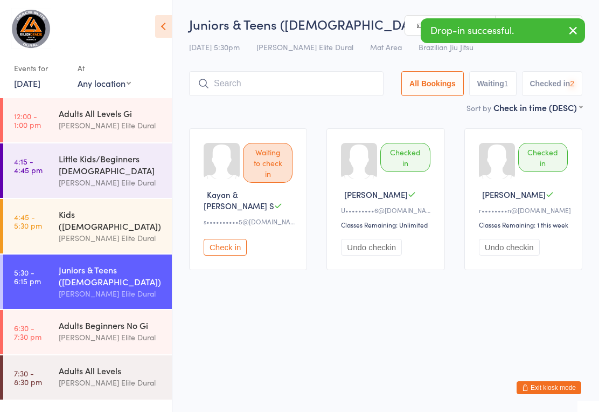
click at [284, 81] on input "search" at bounding box center [286, 83] width 195 height 25
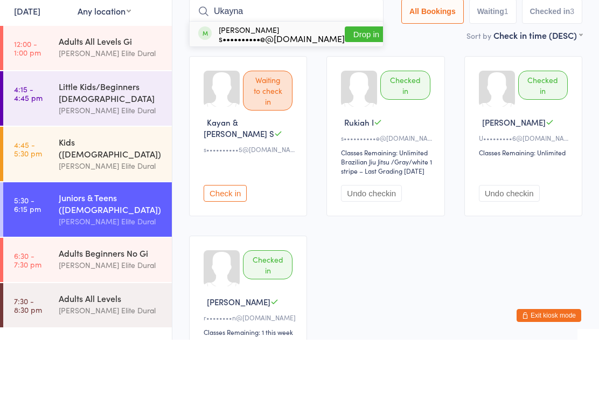
type input "Ukayna"
click at [345, 99] on button "Drop in" at bounding box center [366, 107] width 43 height 16
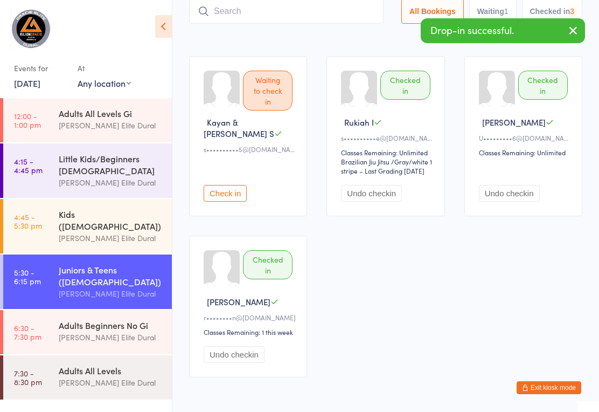
click at [300, 11] on input "search" at bounding box center [286, 11] width 195 height 25
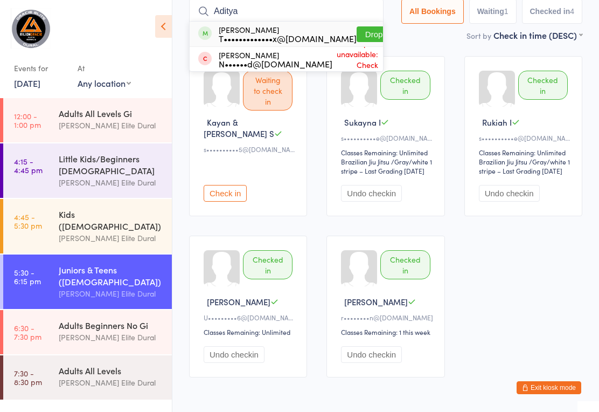
type input "Aditya"
click at [357, 38] on button "Drop in" at bounding box center [378, 34] width 43 height 16
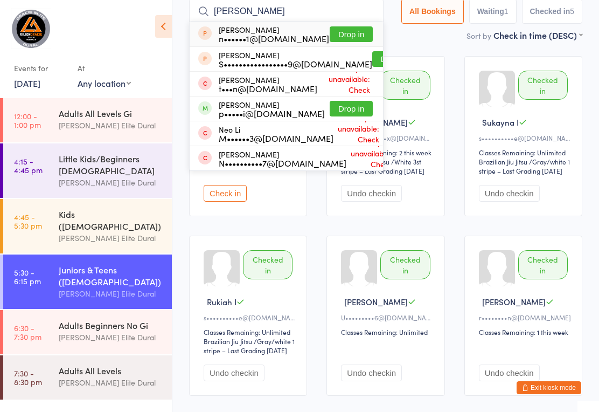
type input "neil"
click at [339, 110] on button "Drop in" at bounding box center [351, 109] width 43 height 16
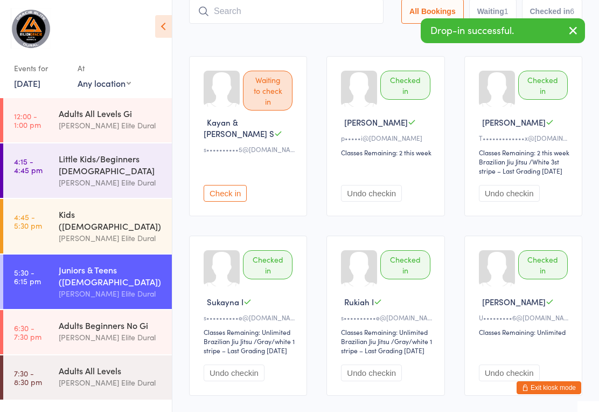
click at [301, 14] on input "search" at bounding box center [286, 11] width 195 height 25
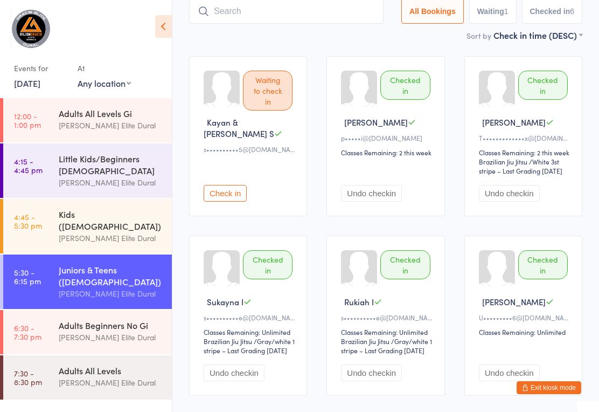
click at [296, 15] on input "search" at bounding box center [286, 11] width 195 height 25
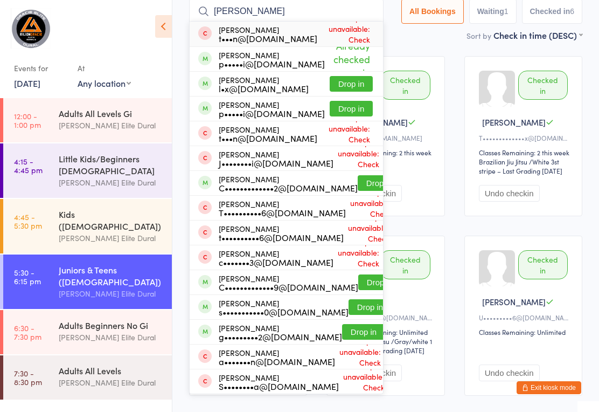
type input "Chau"
click at [340, 113] on button "Drop in" at bounding box center [351, 109] width 43 height 16
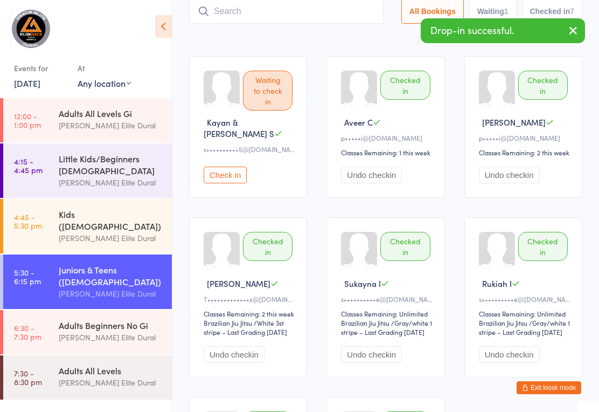
click at [329, 23] on input "search" at bounding box center [286, 11] width 195 height 25
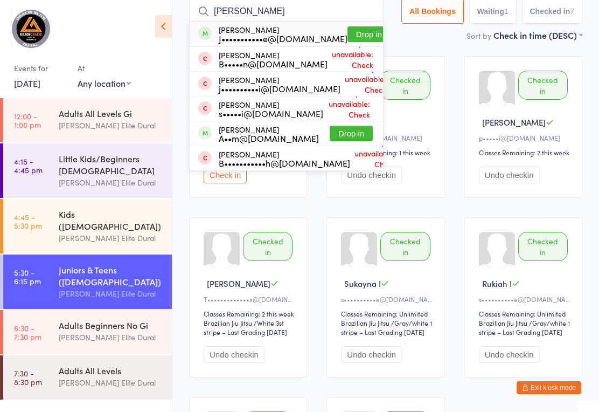
type input "Noah"
click at [348, 36] on button "Drop in" at bounding box center [369, 34] width 43 height 16
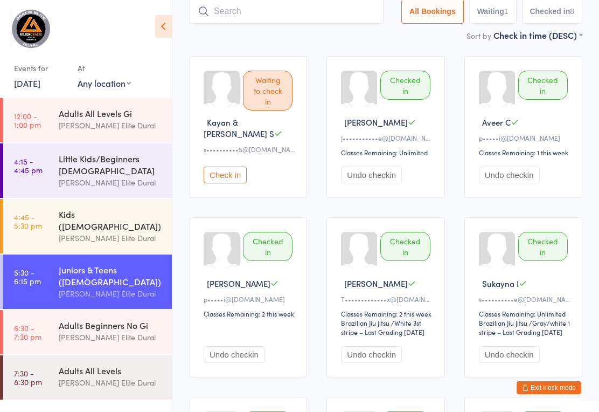
click at [276, 13] on input "search" at bounding box center [286, 11] width 195 height 25
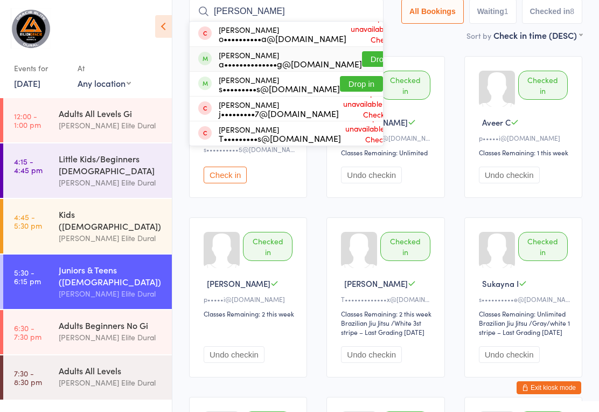
type input "Olivia"
click at [362, 58] on button "Drop in" at bounding box center [383, 59] width 43 height 16
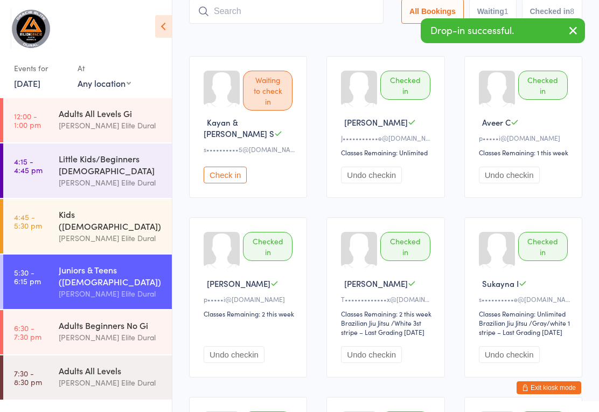
click at [317, 17] on input "search" at bounding box center [286, 11] width 195 height 25
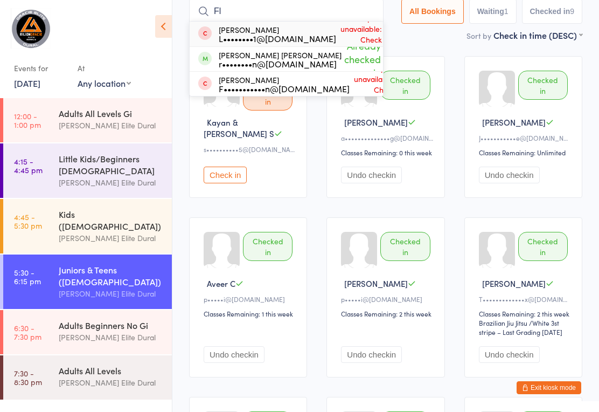
type input "F"
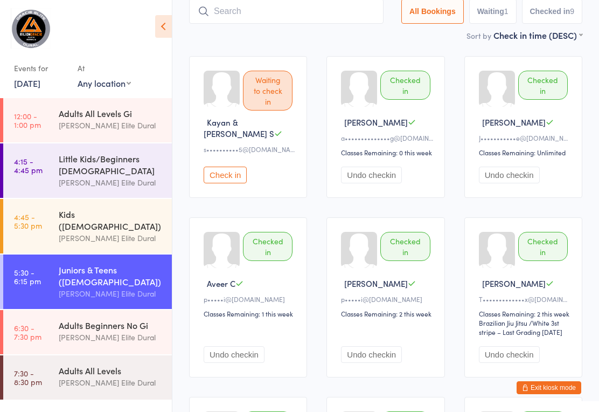
scroll to position [0, 0]
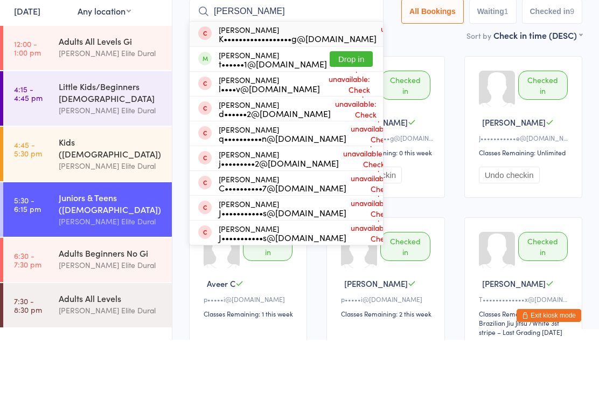
type input "Asher"
click at [340, 123] on button "Drop in" at bounding box center [351, 131] width 43 height 16
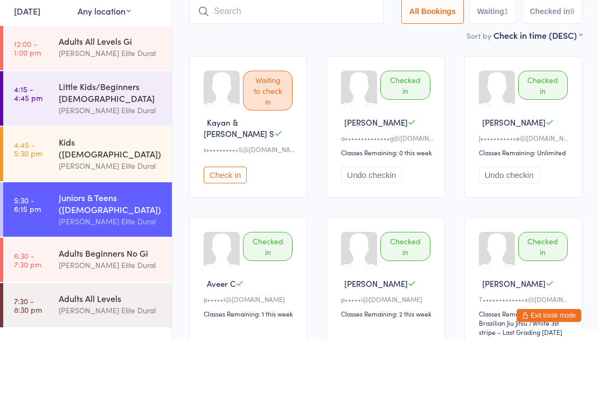
scroll to position [72, 0]
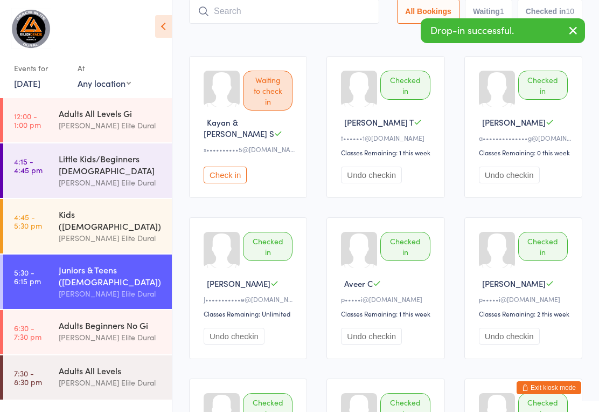
click at [303, 18] on input "search" at bounding box center [284, 11] width 190 height 25
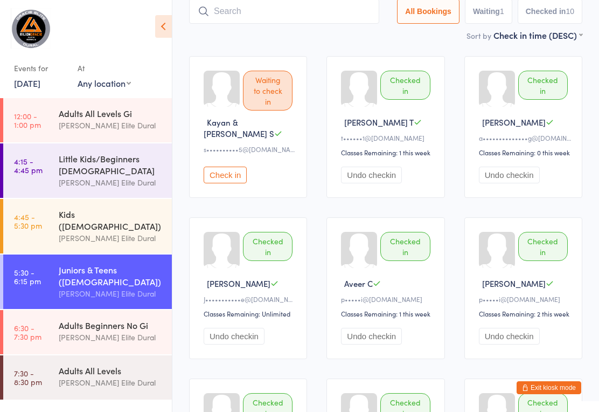
type input "C"
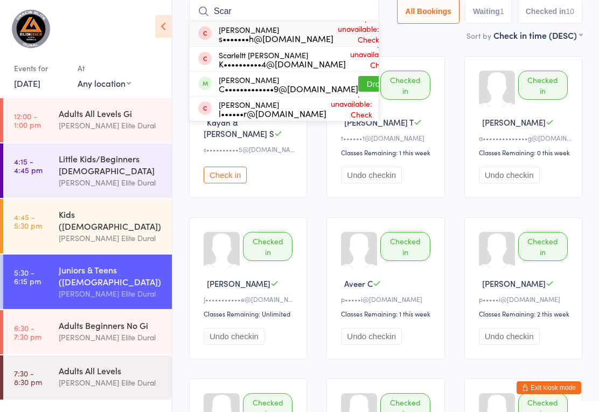
type input "Scar"
click at [358, 88] on button "Drop in" at bounding box center [379, 84] width 43 height 16
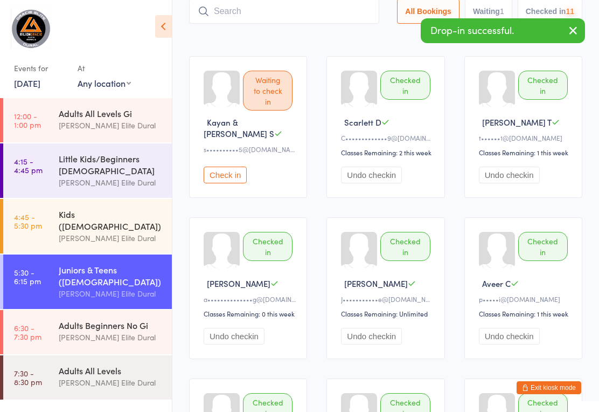
click at [279, 16] on input "search" at bounding box center [284, 11] width 190 height 25
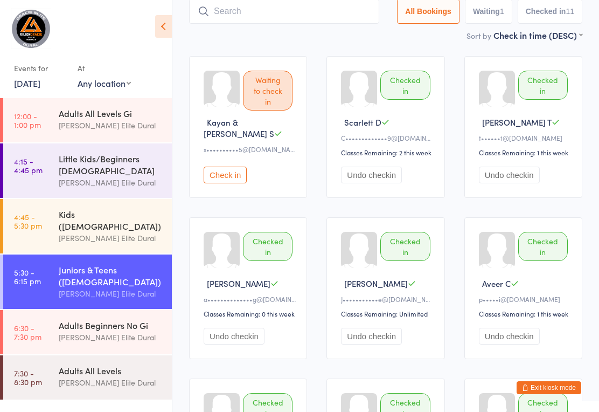
scroll to position [0, 0]
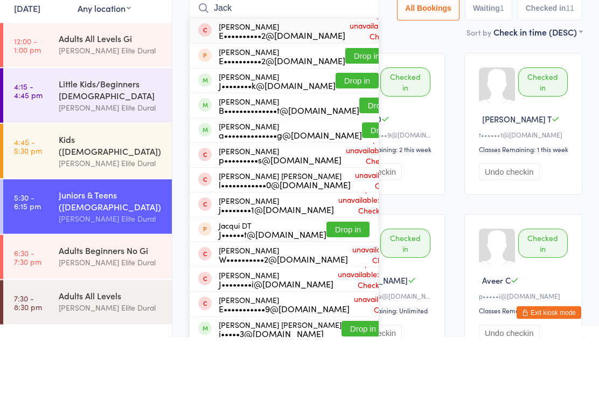
type input "Jack"
click at [362, 198] on button "Drop in" at bounding box center [383, 206] width 43 height 16
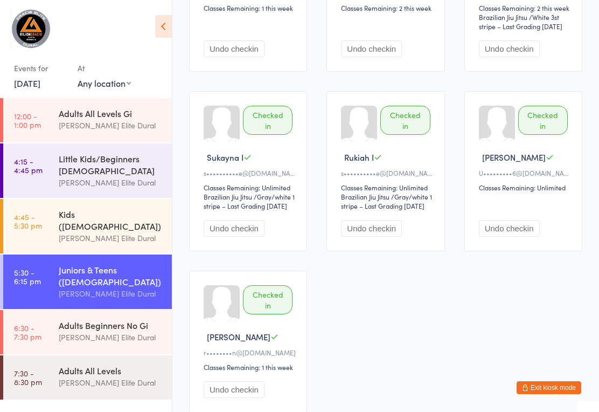
scroll to position [576, 0]
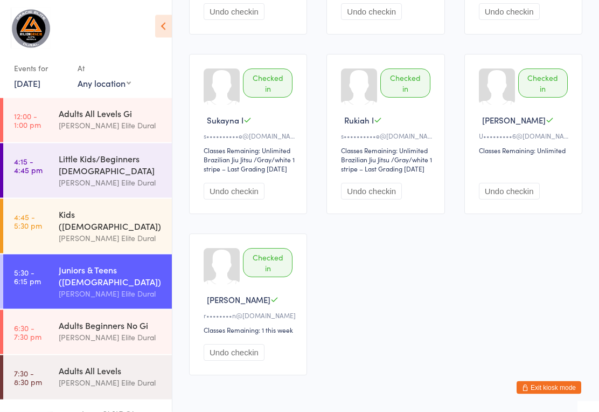
click at [65, 217] on div "Kids ([DEMOGRAPHIC_DATA])" at bounding box center [111, 220] width 104 height 24
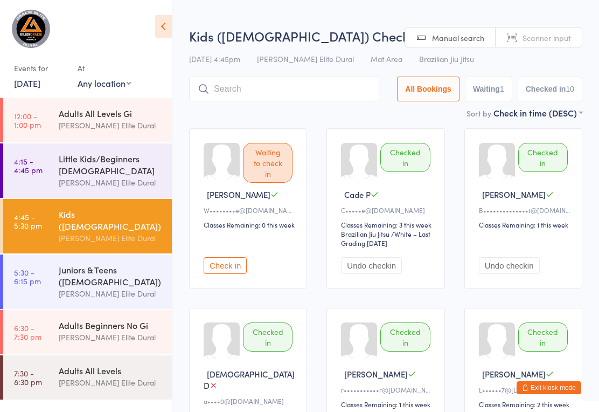
click at [240, 274] on button "Check in" at bounding box center [225, 265] width 43 height 17
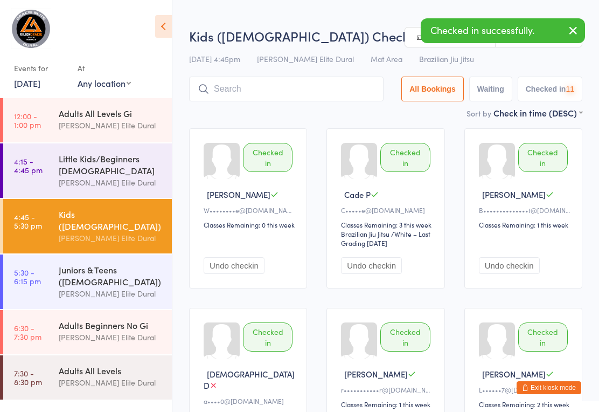
click at [299, 99] on input "search" at bounding box center [286, 89] width 195 height 25
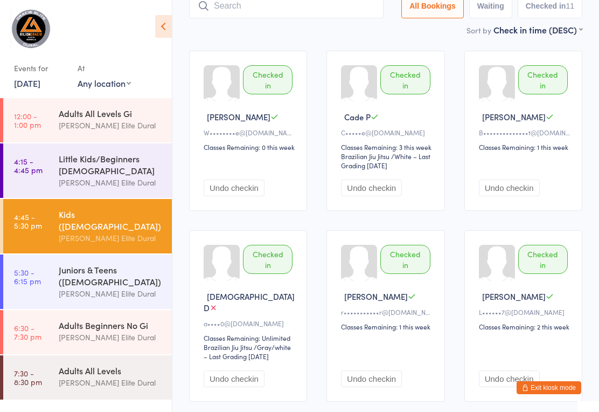
click at [315, 6] on input "search" at bounding box center [286, 6] width 195 height 25
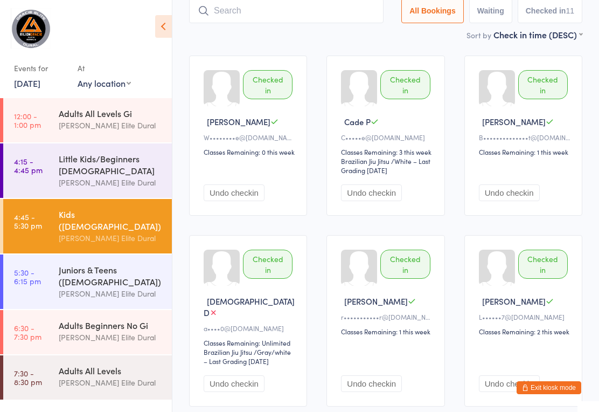
scroll to position [72, 0]
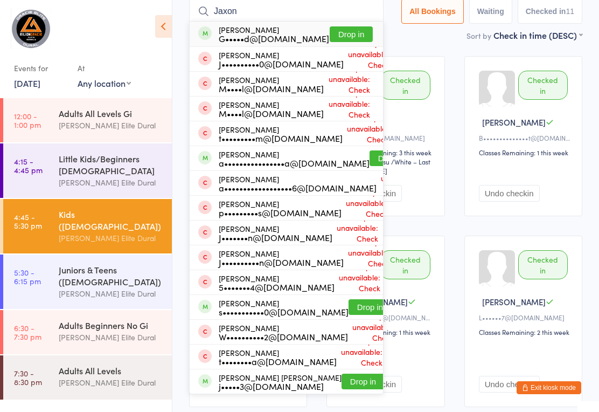
type input "Jaxon"
click at [343, 29] on button "Drop in" at bounding box center [351, 34] width 43 height 16
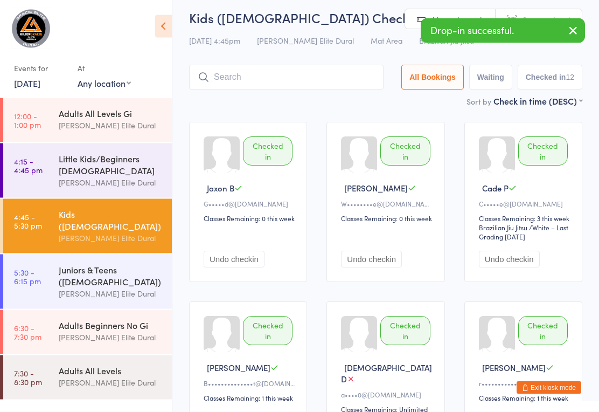
scroll to position [0, 0]
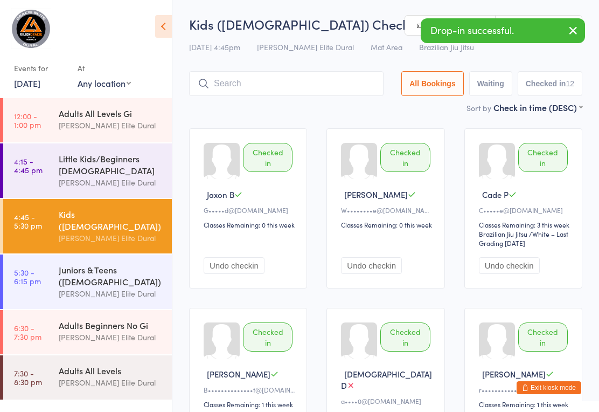
click at [297, 88] on input "search" at bounding box center [286, 83] width 195 height 25
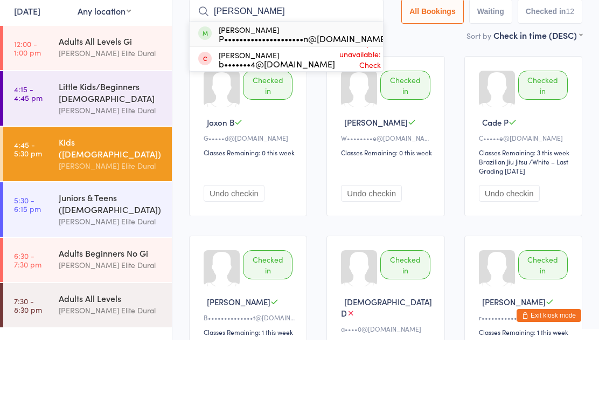
type input "Kesha"
click at [348, 98] on div "Keshav Menon P•••••••••••••••••••••n@gmail.com" at bounding box center [303, 106] width 169 height 17
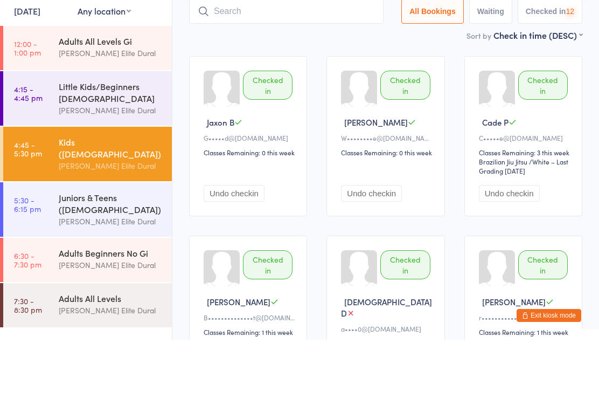
click at [329, 71] on input "search" at bounding box center [286, 83] width 195 height 25
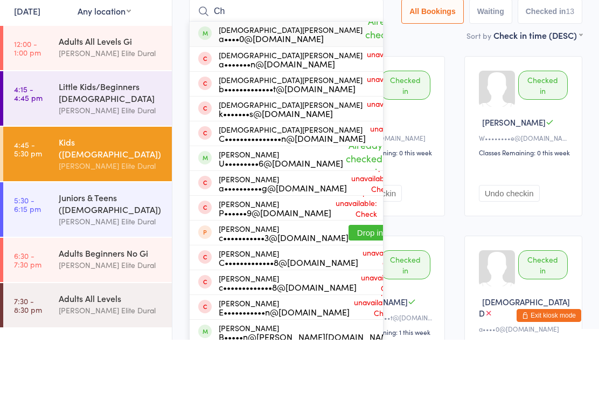
type input "C"
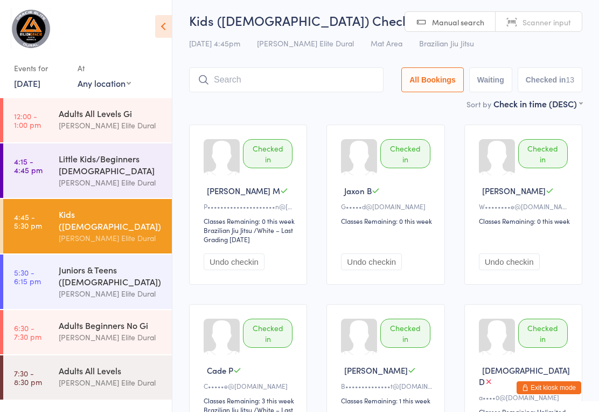
scroll to position [2, 0]
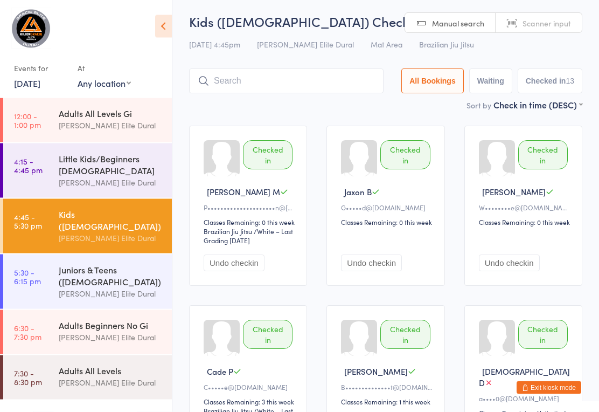
click at [332, 82] on input "search" at bounding box center [286, 81] width 195 height 25
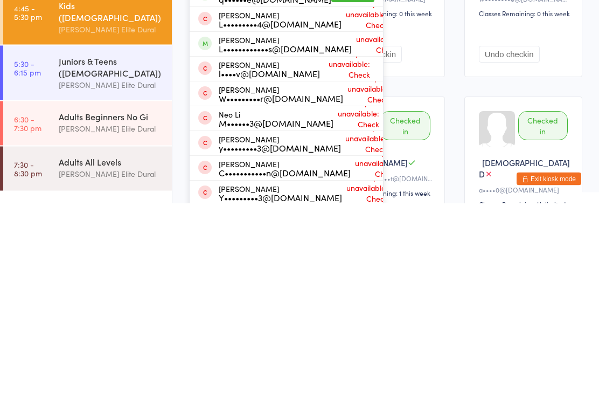
scroll to position [0, 0]
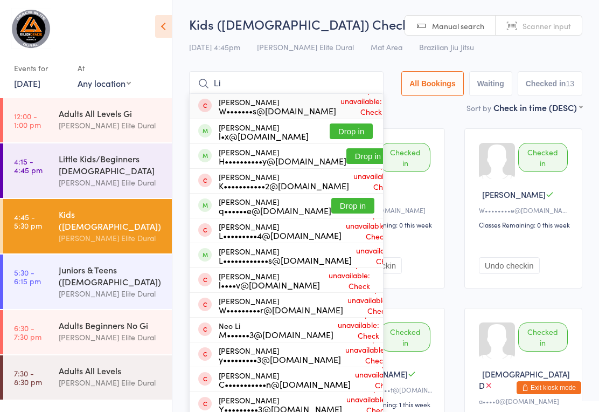
type input "L"
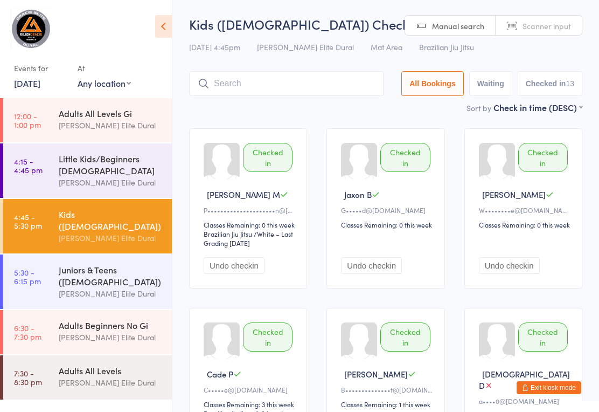
click at [556, 394] on button "Exit kiosk mode" at bounding box center [549, 387] width 65 height 13
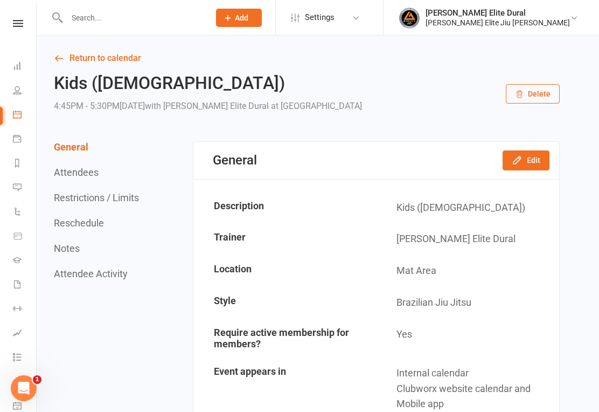
click at [85, 16] on input "text" at bounding box center [133, 17] width 138 height 15
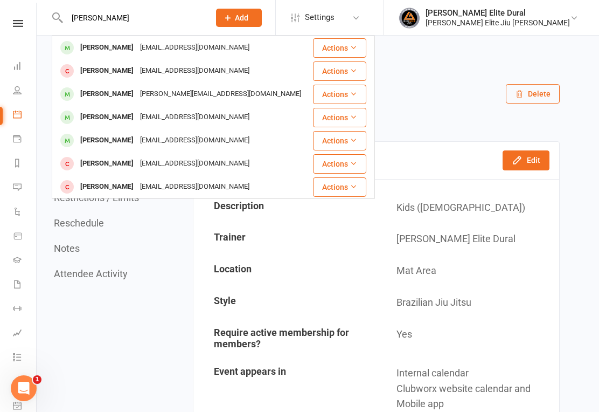
type input "Liam"
click at [197, 91] on div "Lyn.mgriffiths@outlook.com" at bounding box center [221, 94] width 168 height 16
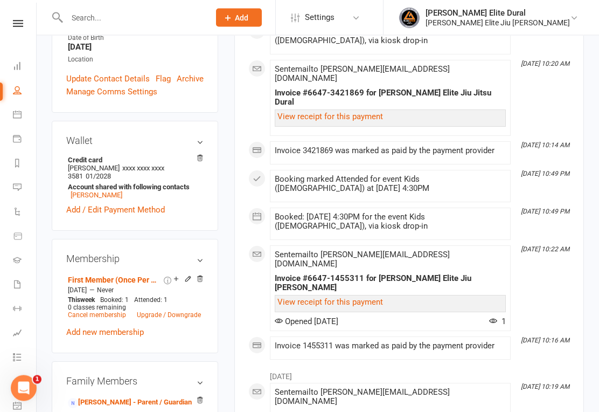
scroll to position [248, 0]
click at [191, 276] on icon at bounding box center [188, 279] width 8 height 8
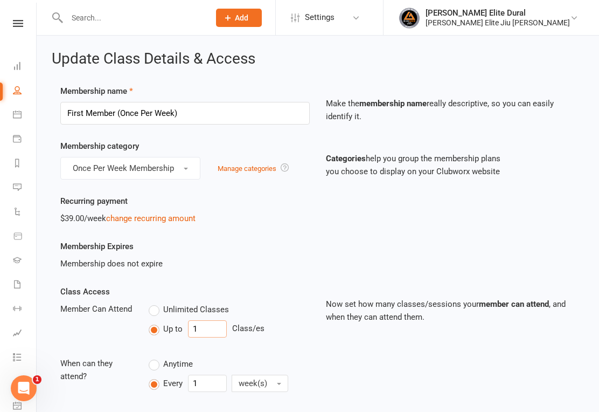
click at [205, 329] on input "1" at bounding box center [207, 328] width 39 height 17
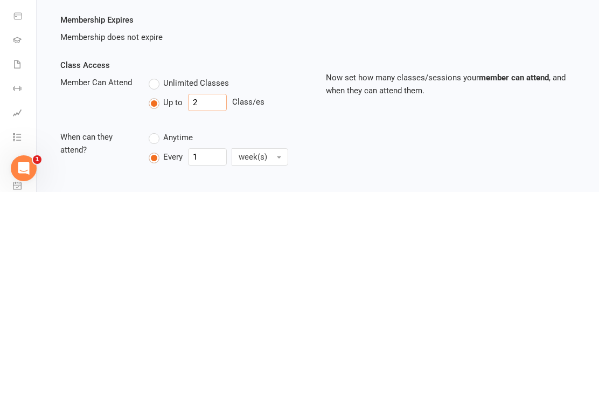
type input "2"
click at [373, 279] on div "Class Access Member Can Attend Unlimited Classes Up to 2 Class/es When can they…" at bounding box center [317, 349] width 531 height 141
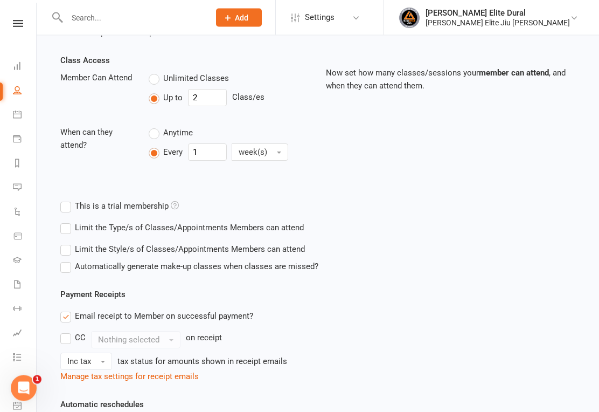
scroll to position [439, 0]
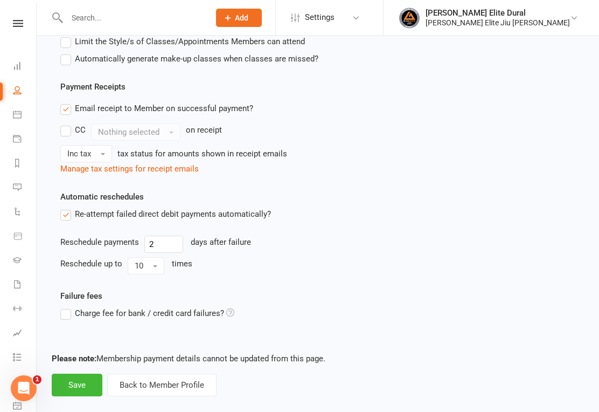
click at [86, 390] on button "Save" at bounding box center [77, 384] width 51 height 23
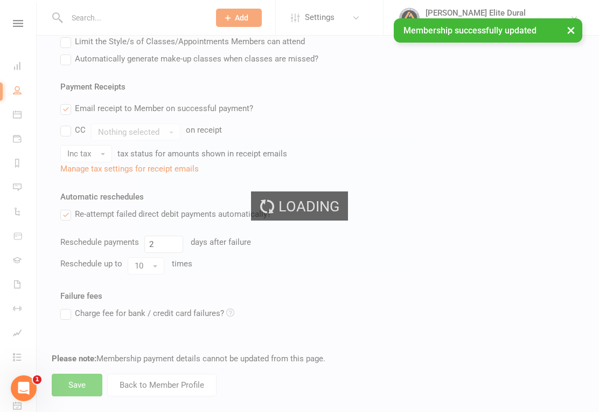
click at [75, 383] on div "Loading" at bounding box center [299, 206] width 599 height 412
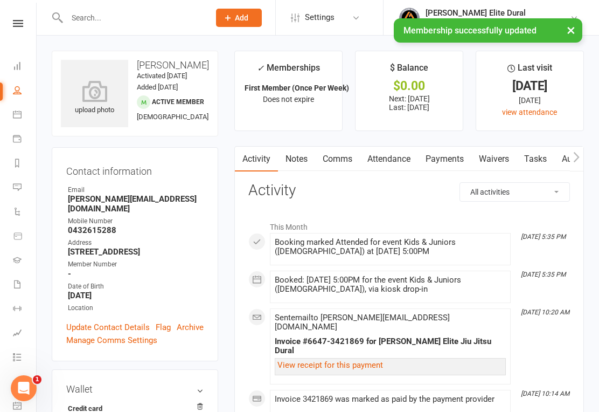
click at [23, 66] on link "Dashboard" at bounding box center [25, 67] width 24 height 24
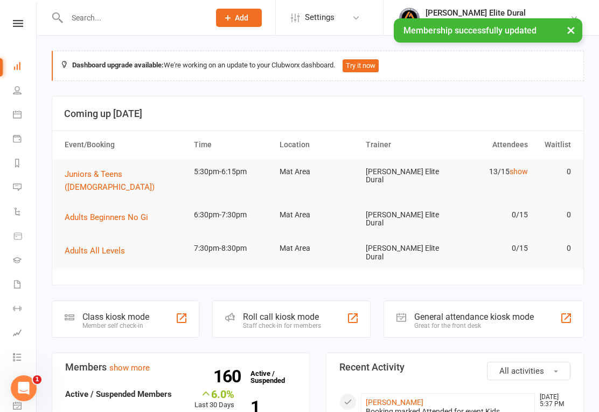
click at [108, 311] on div "Class kiosk mode" at bounding box center [115, 316] width 67 height 10
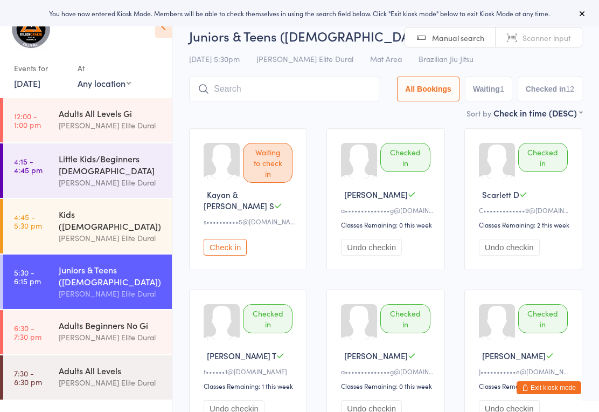
click at [137, 232] on div "[PERSON_NAME] Elite Dural" at bounding box center [111, 238] width 104 height 12
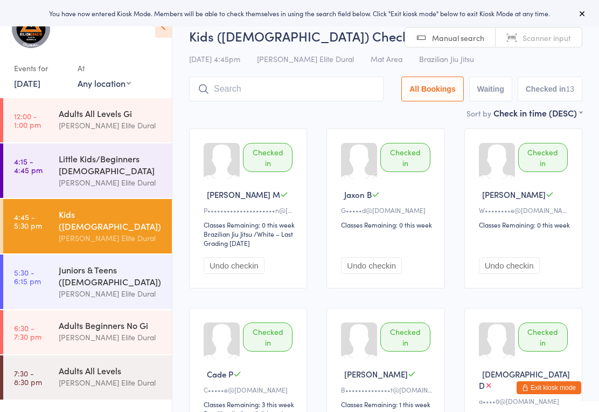
click at [325, 95] on input "search" at bounding box center [286, 89] width 195 height 25
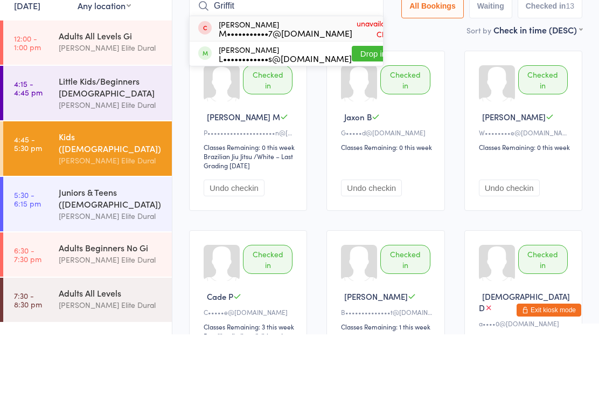
type input "Griffit"
click at [357, 123] on button "Drop in" at bounding box center [373, 131] width 43 height 16
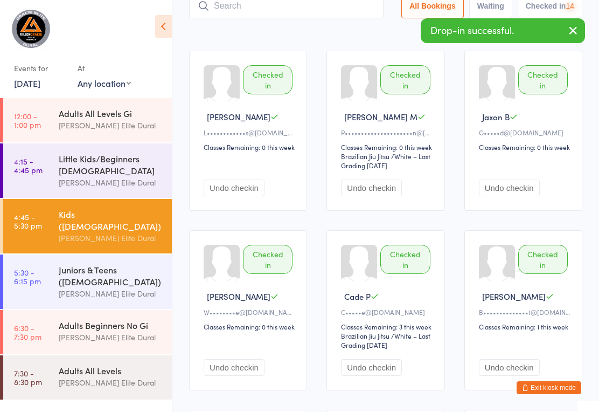
click at [64, 275] on div "Juniors & Teens ([DEMOGRAPHIC_DATA])" at bounding box center [111, 276] width 104 height 24
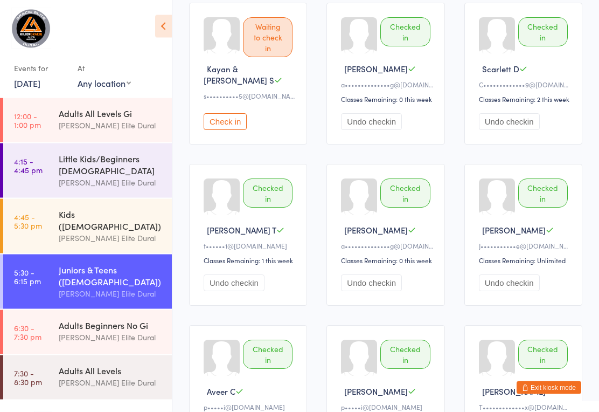
scroll to position [124, 0]
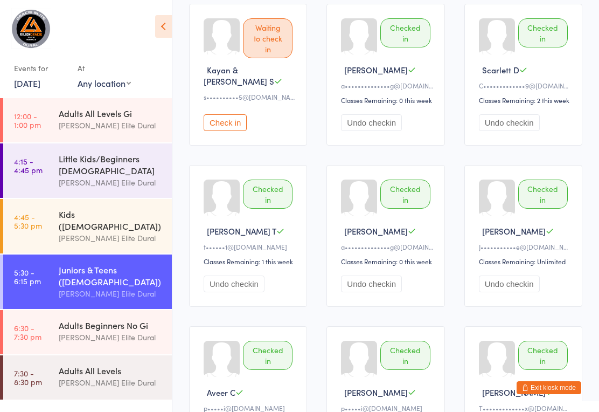
click at [220, 131] on button "Check in" at bounding box center [225, 122] width 43 height 17
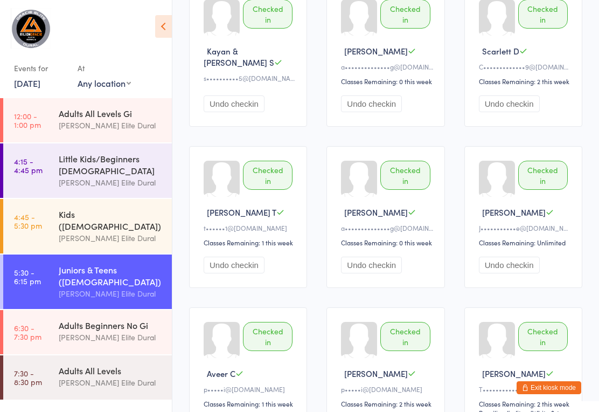
scroll to position [0, 0]
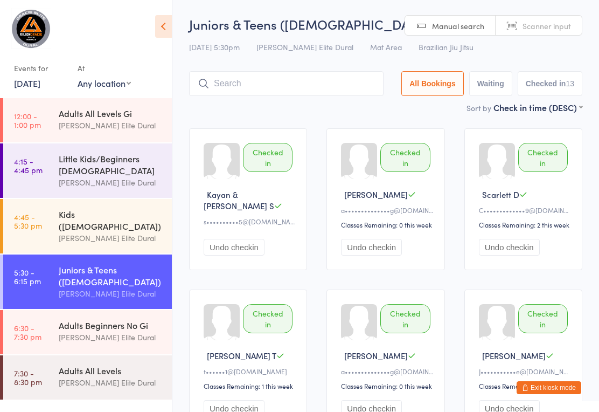
click at [292, 84] on input "search" at bounding box center [286, 83] width 195 height 25
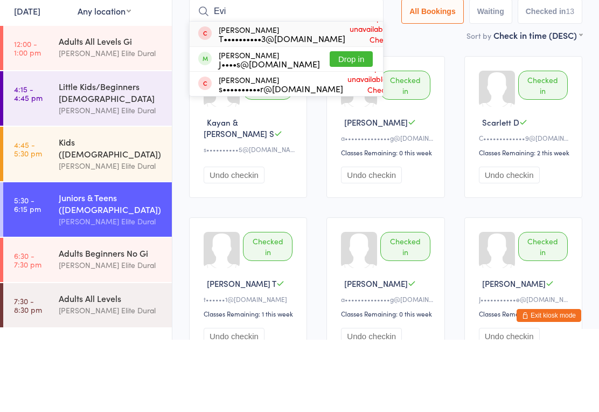
type input "Evi"
click at [362, 123] on button "Drop in" at bounding box center [351, 131] width 43 height 16
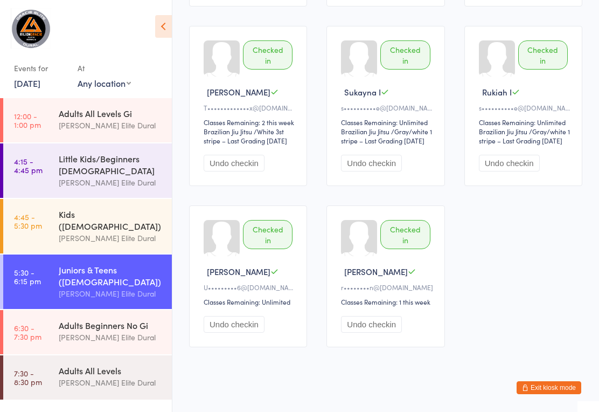
scroll to position [622, 0]
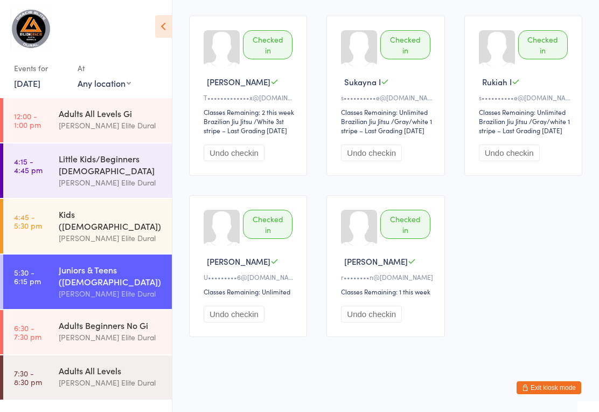
click at [53, 221] on link "4:45 - 5:30 pm Kids ([DEMOGRAPHIC_DATA]) [PERSON_NAME] Elite Dural" at bounding box center [87, 226] width 169 height 54
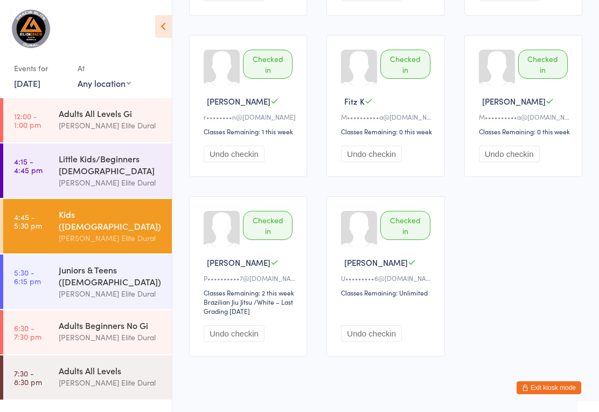
scroll to position [671, 0]
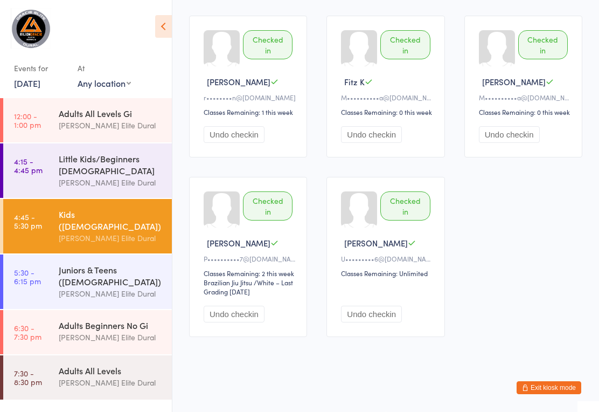
click at [50, 271] on link "5:30 - 6:15 pm Juniors & Teens (10-14 years old) Gracie Elite Dural" at bounding box center [87, 281] width 169 height 54
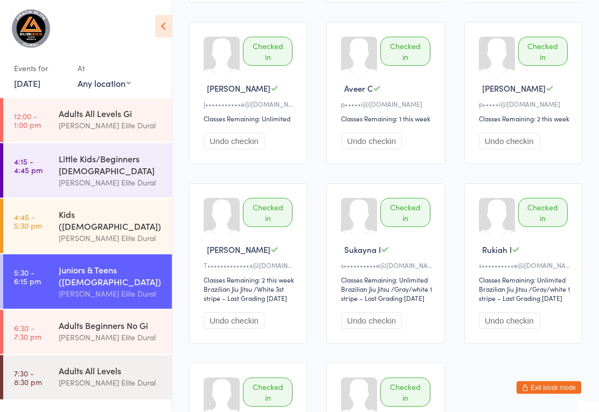
scroll to position [429, 0]
click at [60, 176] on div "Little Kids/Beginners [DEMOGRAPHIC_DATA]" at bounding box center [111, 165] width 104 height 24
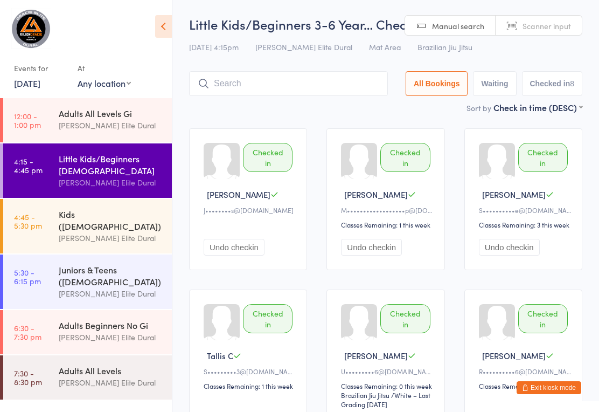
click at [452, 172] on div "Checked in James R J••••••••s@yahoo.com Undo checkin Checked in Zayd I M•••••••…" at bounding box center [385, 370] width 413 height 502
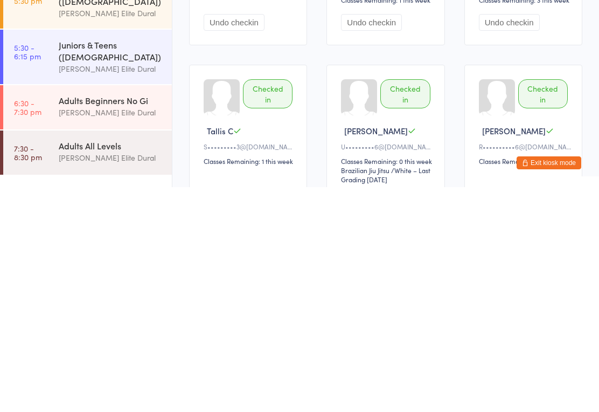
scroll to position [280, 0]
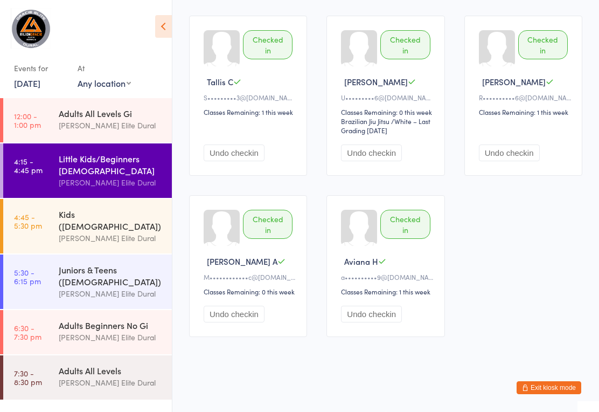
click at [552, 394] on button "Exit kiosk mode" at bounding box center [549, 387] width 65 height 13
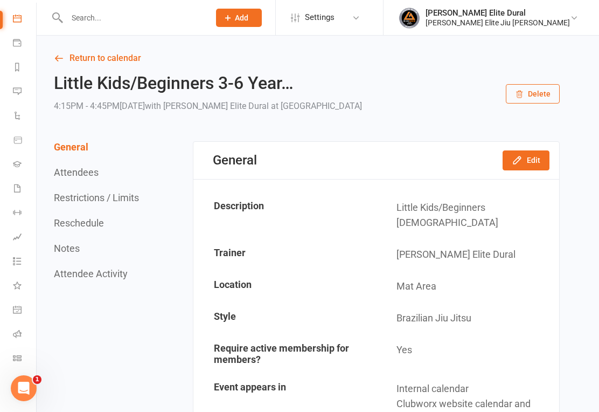
scroll to position [96, 0]
click at [16, 360] on icon at bounding box center [17, 358] width 9 height 9
